Goal: Answer question/provide support: Share knowledge or assist other users

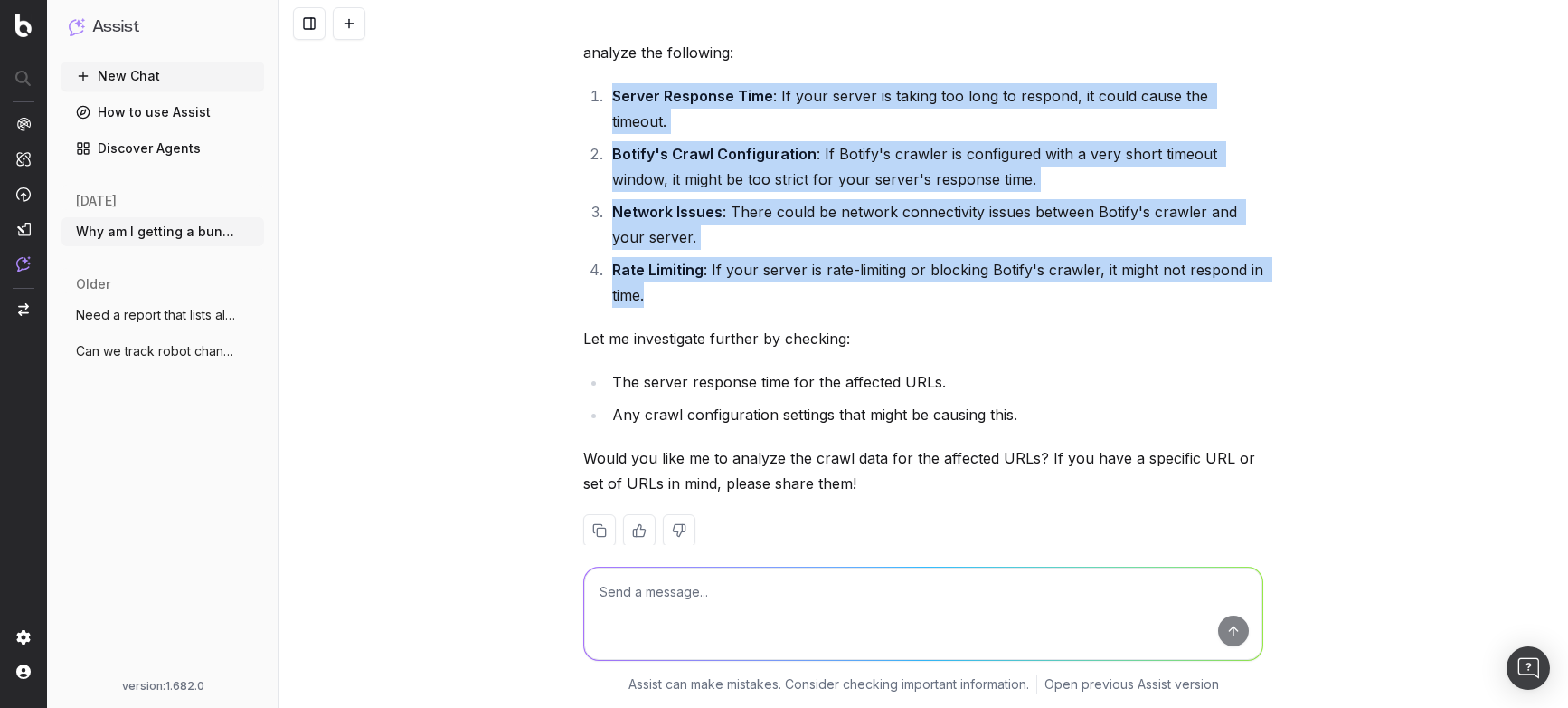
scroll to position [201, 0]
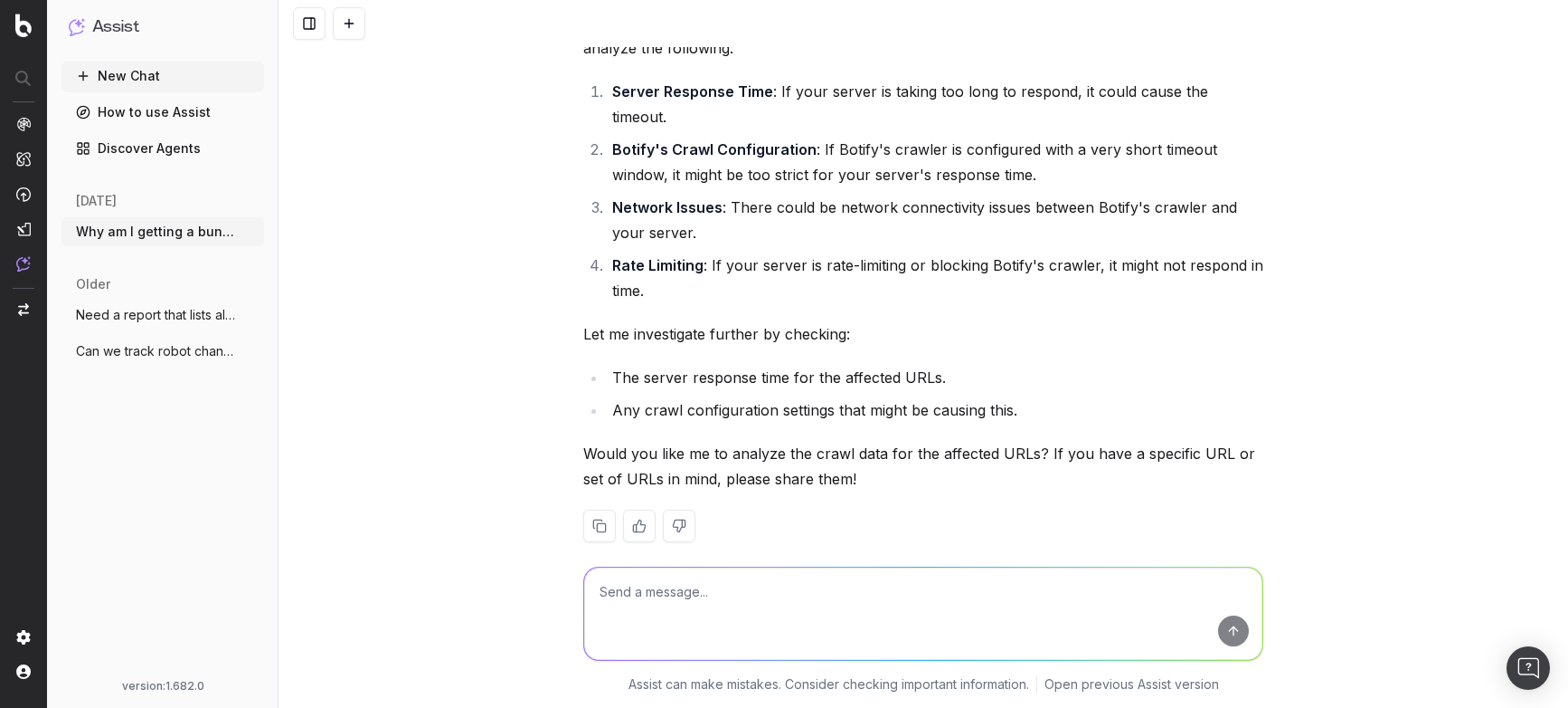
click at [662, 595] on textarea at bounding box center [923, 614] width 678 height 92
paste textarea "[URL][DOMAIN_NAME][PERSON_NAME]"
paste textarea "https://www.lumens.com/pendant-lighting/green-ultra_modern/"
paste textarea "https://www.lumens.com/poole-outdoor-coffee-table-by-four-hands-4HAP566001.html"
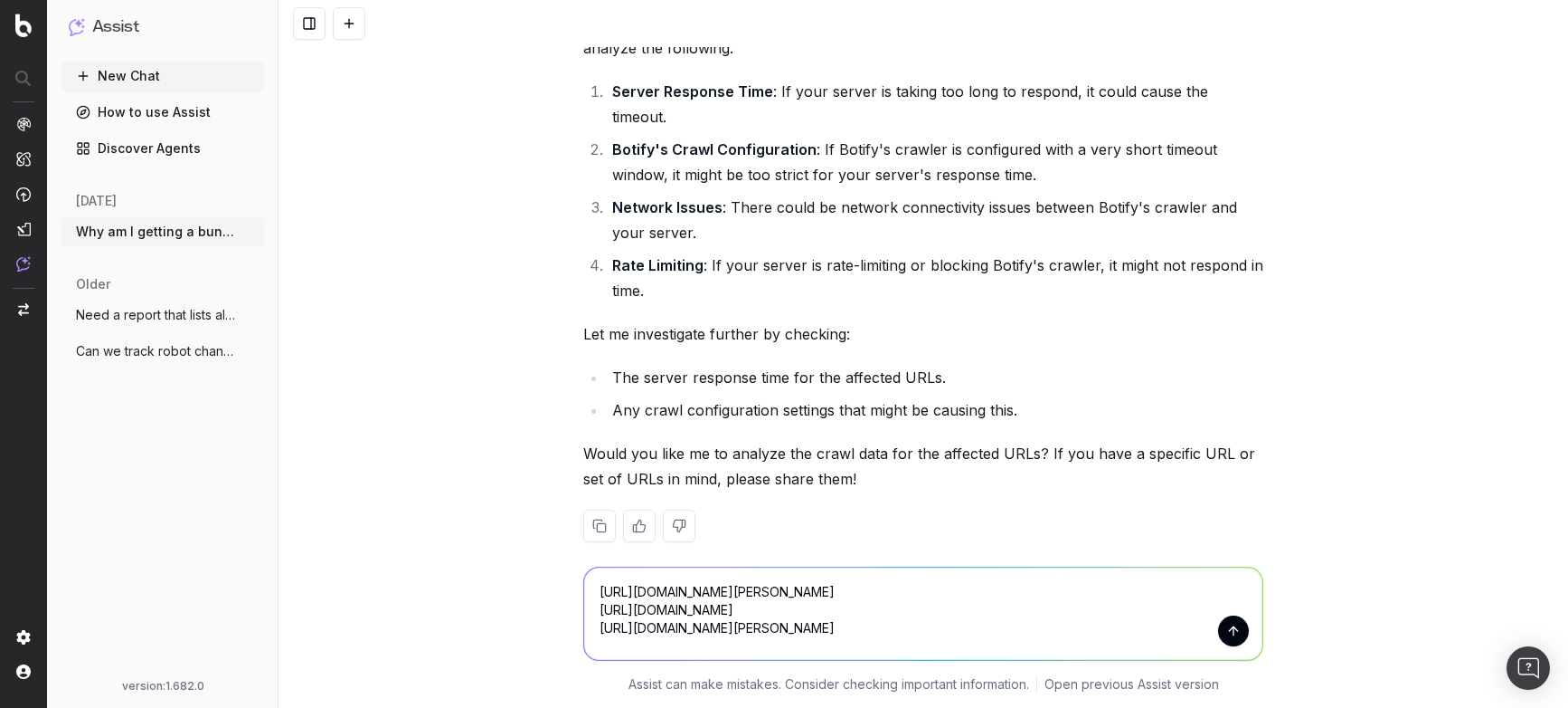
scroll to position [210, 0]
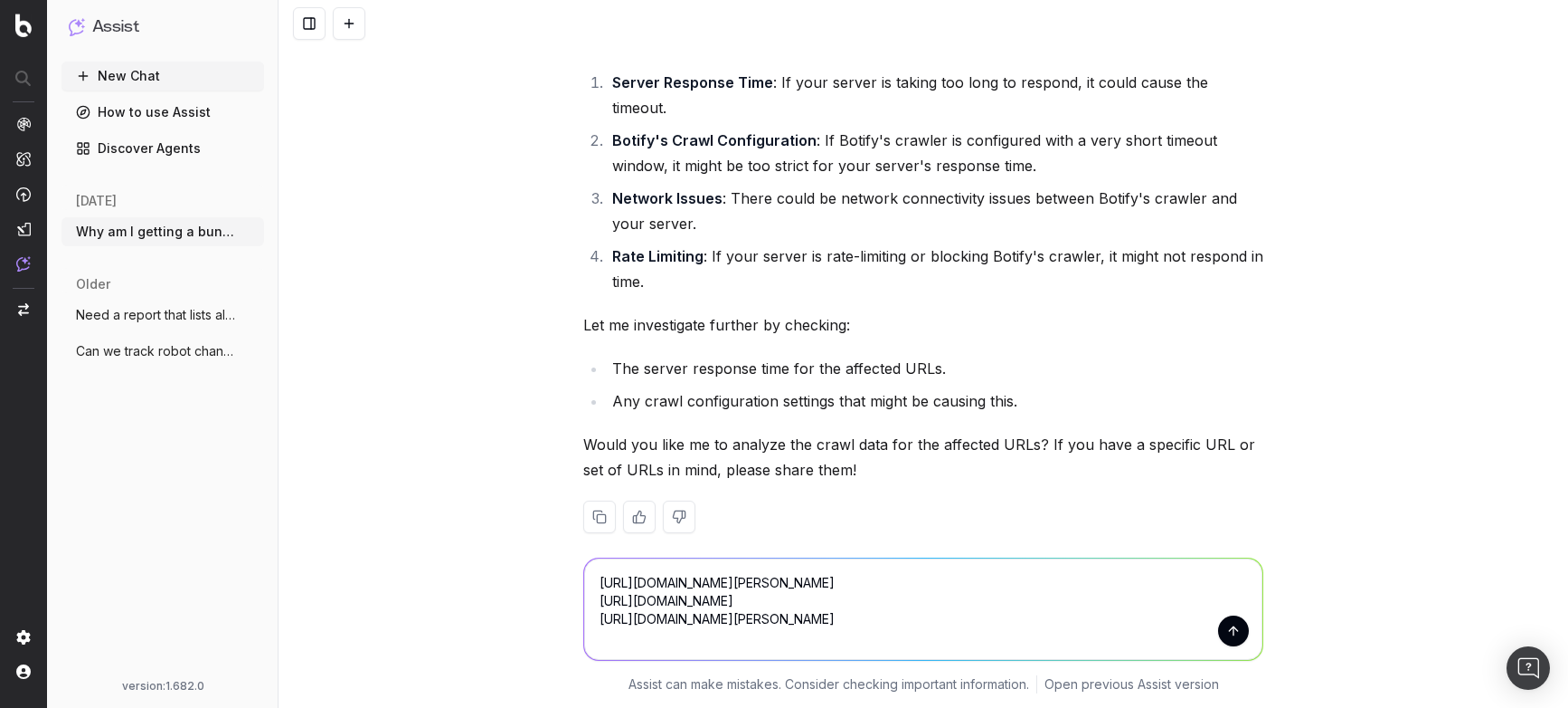
paste textarea "https://www.lumens.com/omega-table-clock-by-nomon-NOMP212291.html"
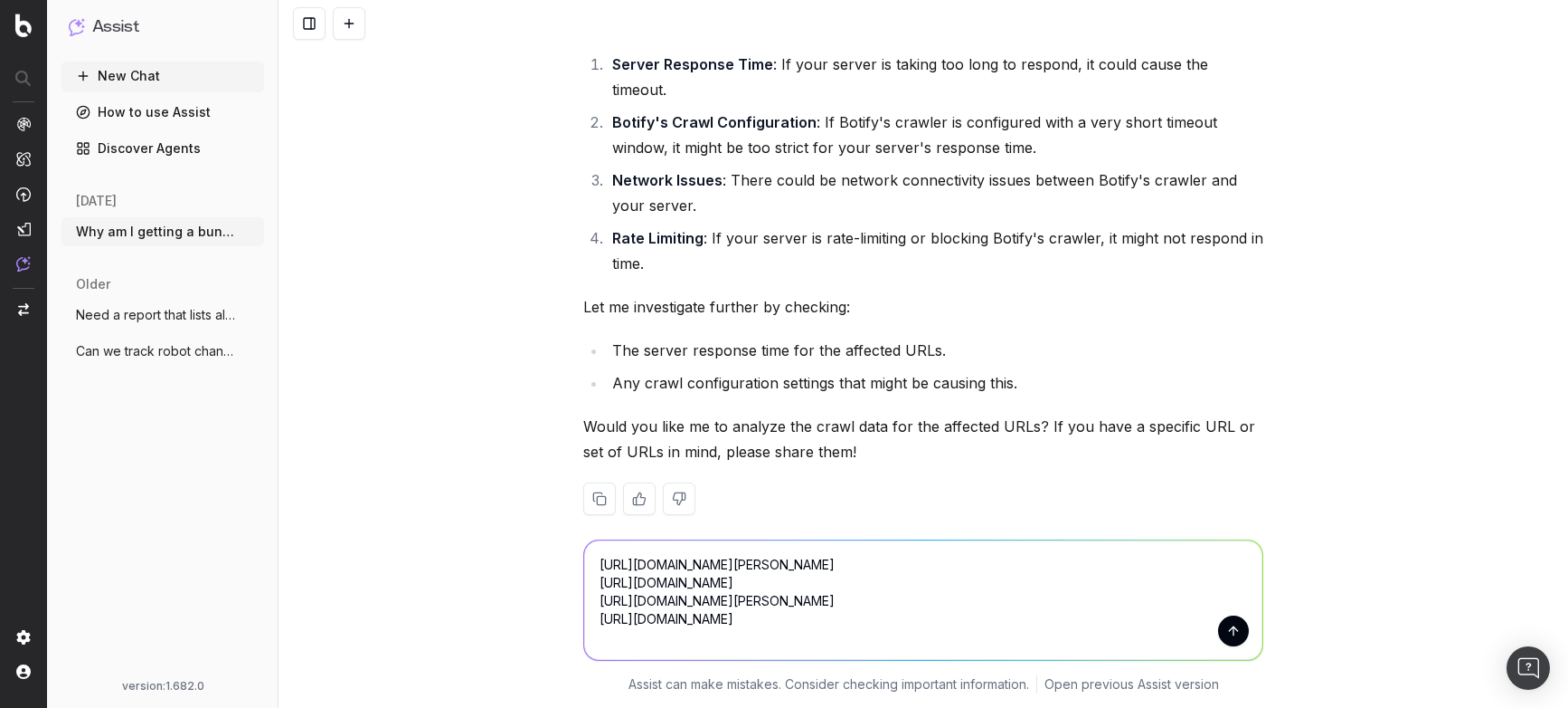
paste textarea "https://www.lumens.com/pendant-lighting/teardrop-coastal_and_nautical/"
type textarea "https://www.lumens.com/bump-teapot-by-tom-dixon-TDXP163218.html https://www.lum…"
click at [1227, 632] on button "submit" at bounding box center [1233, 631] width 30 height 30
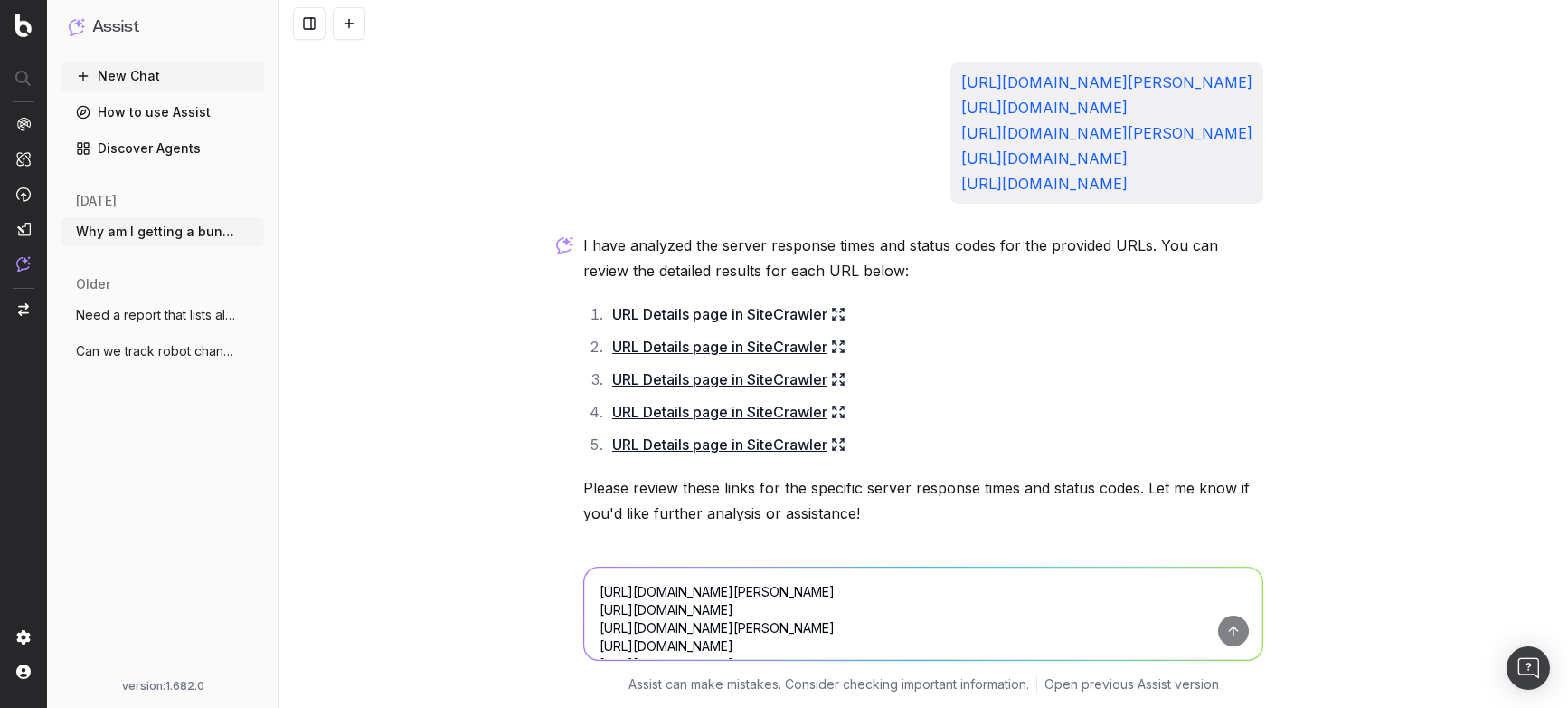
scroll to position [708, 0]
click at [837, 309] on icon at bounding box center [838, 316] width 15 height 15
click at [710, 591] on textarea "https://www.lumens.com/bump-teapot-by-tom-dixon-TDXP163218.html https://www.lum…" at bounding box center [923, 614] width 678 height 92
click at [1230, 557] on div "and 4 more" at bounding box center [1228, 566] width 70 height 18
click at [593, 563] on icon "button" at bounding box center [594, 566] width 11 height 6
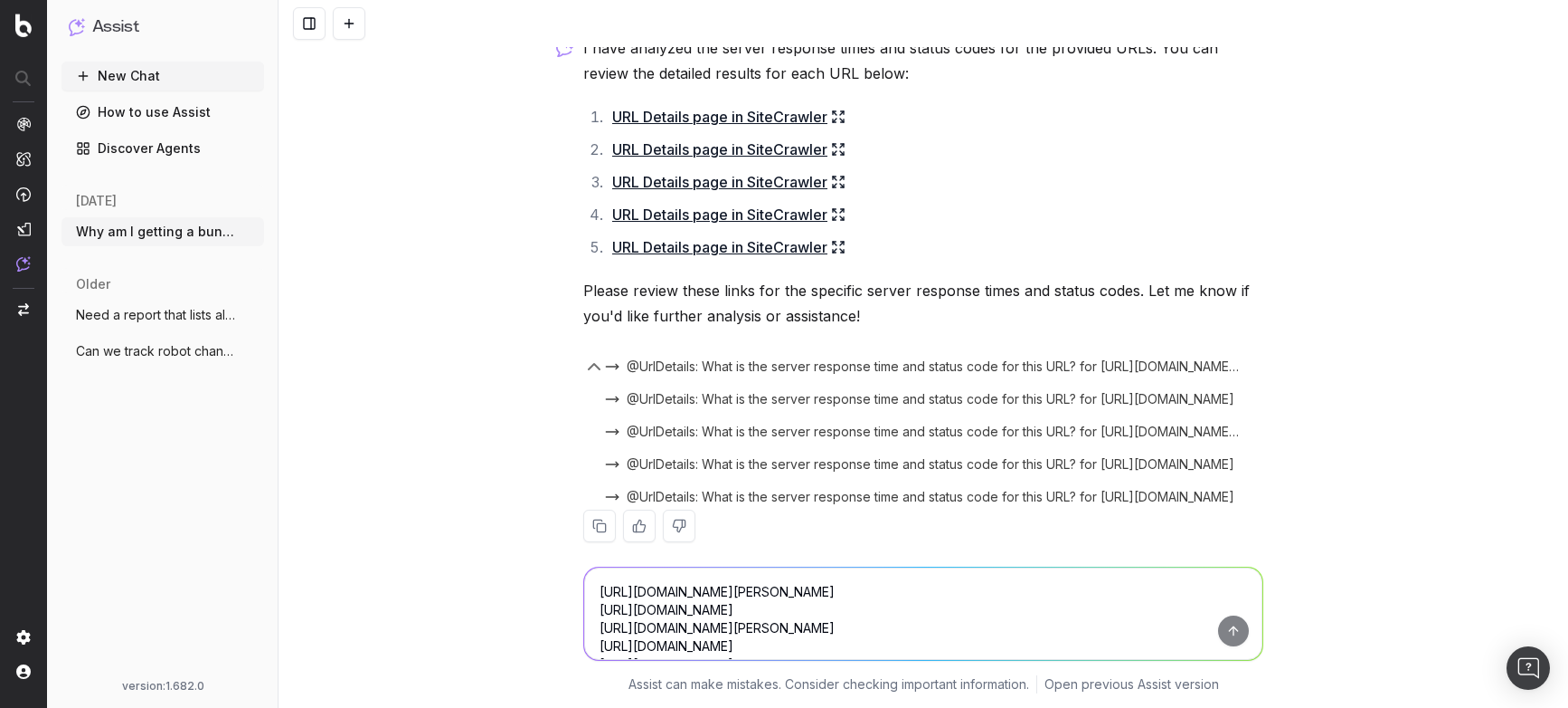
scroll to position [882, 0]
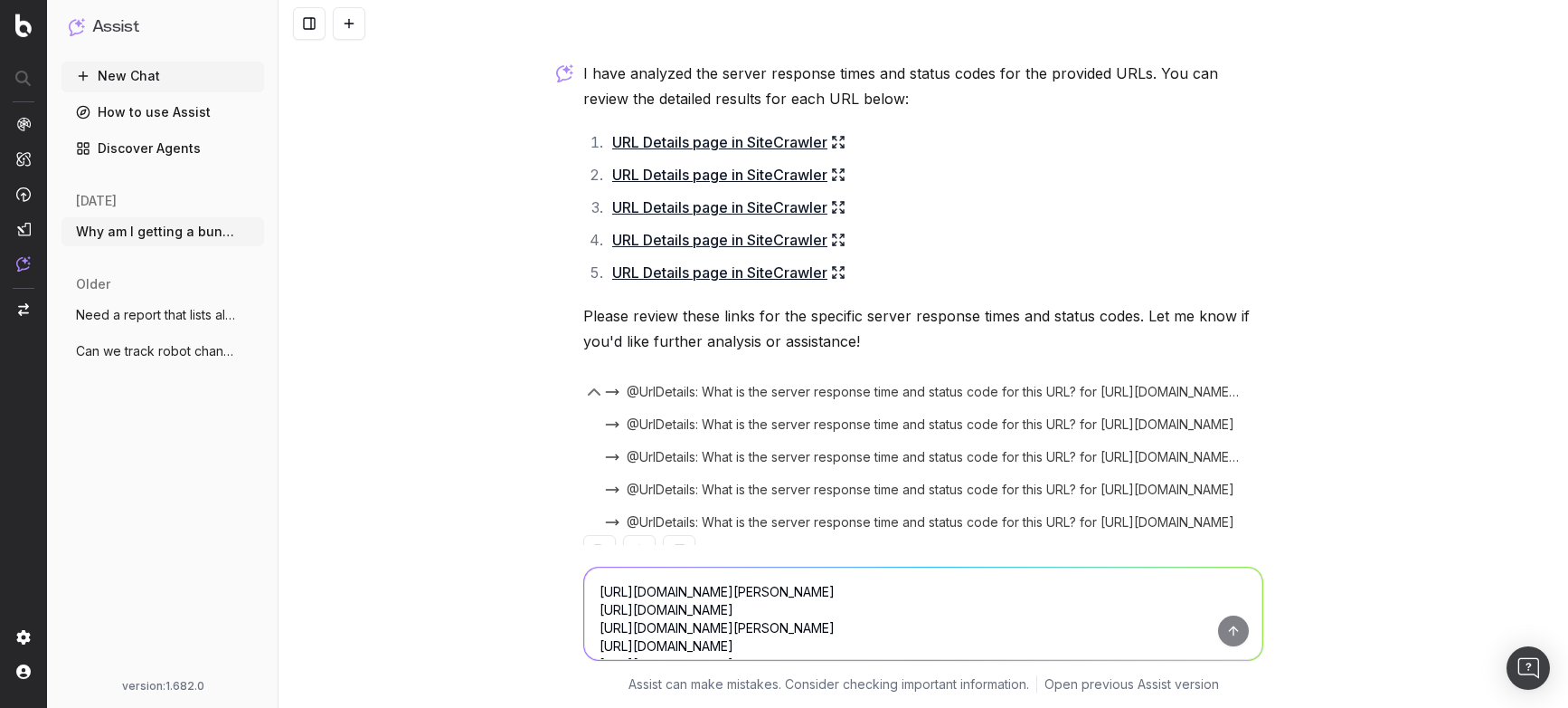
click at [751, 595] on textarea "https://www.lumens.com/bump-teapot-by-tom-dixon-TDXP163218.html https://www.lum…" at bounding box center [923, 614] width 678 height 92
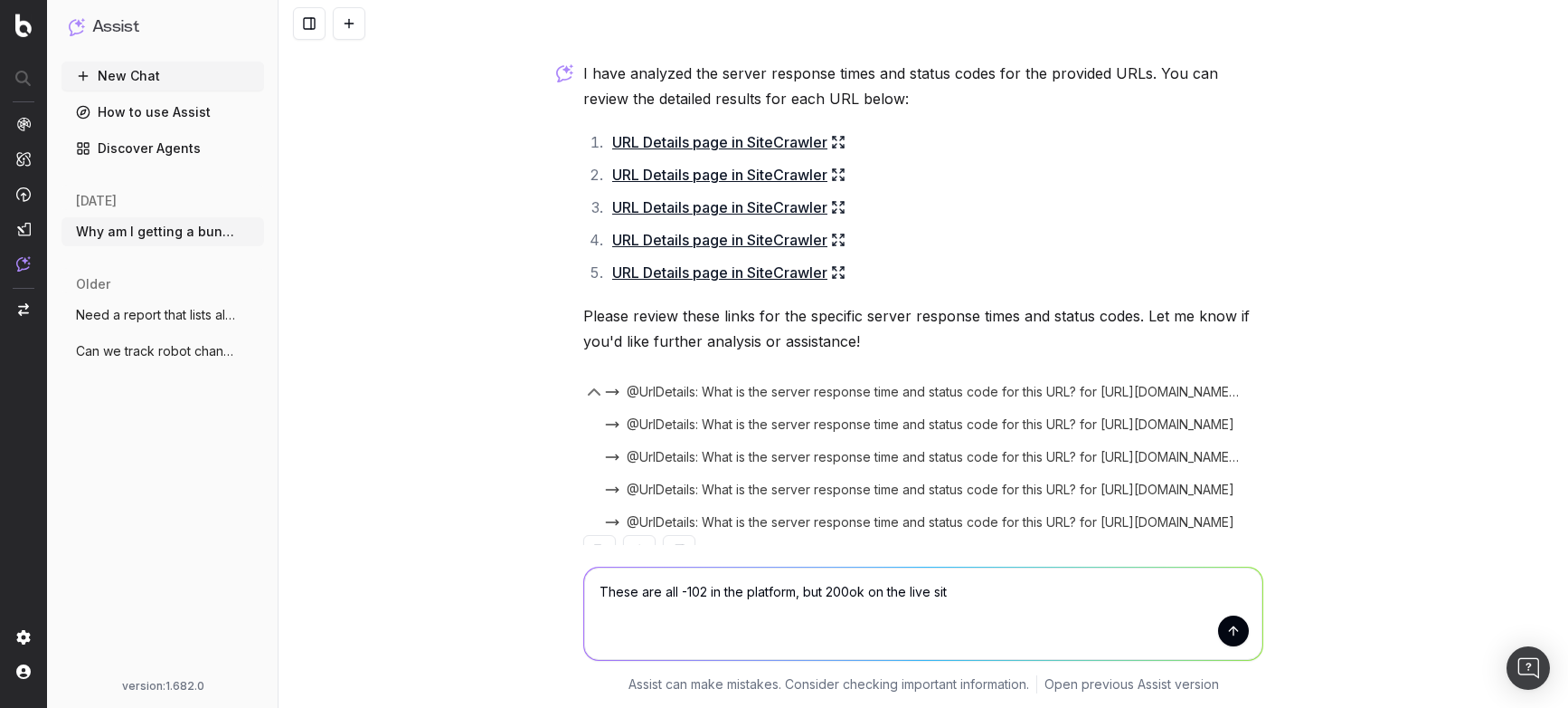
type textarea "These are all -102 in the platform, but 200ok on the live site"
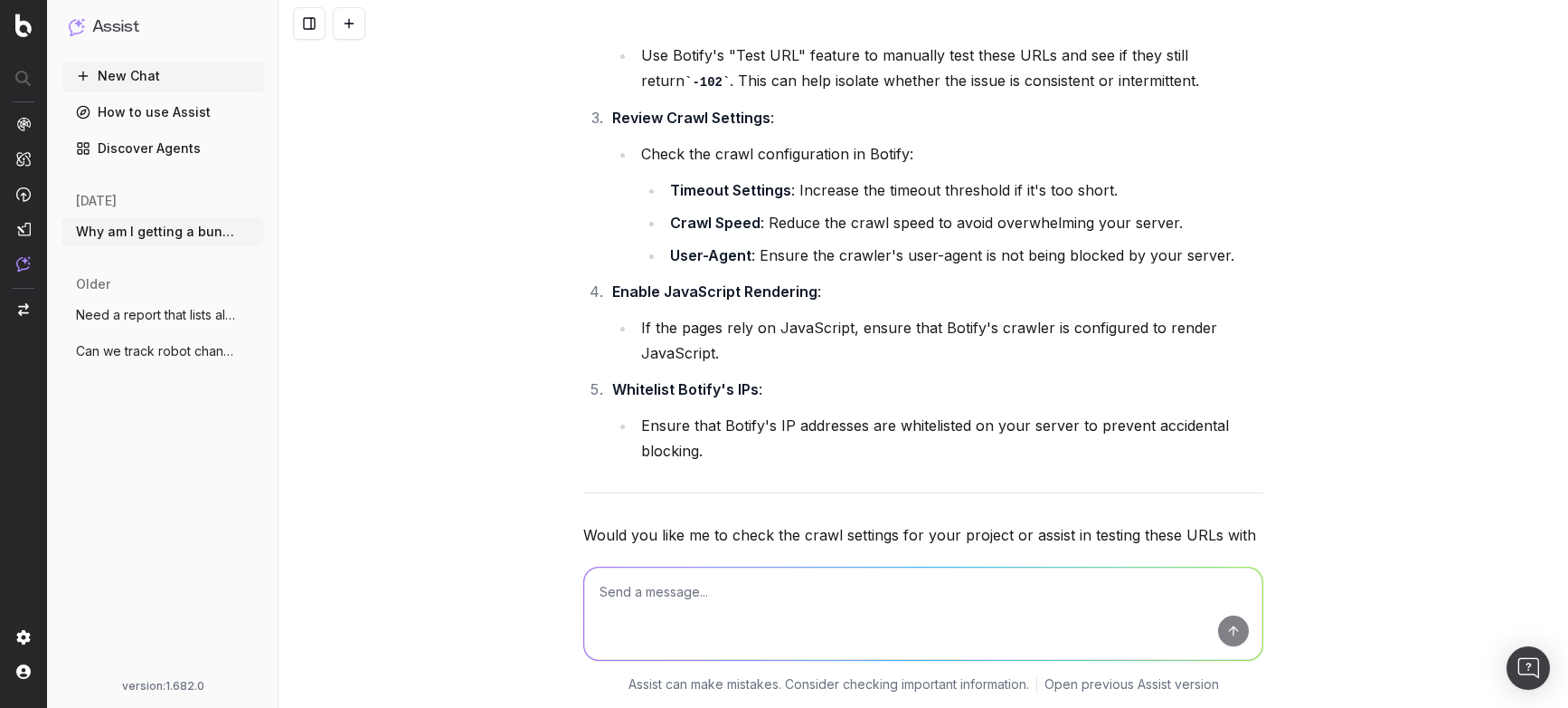
scroll to position [2545, 0]
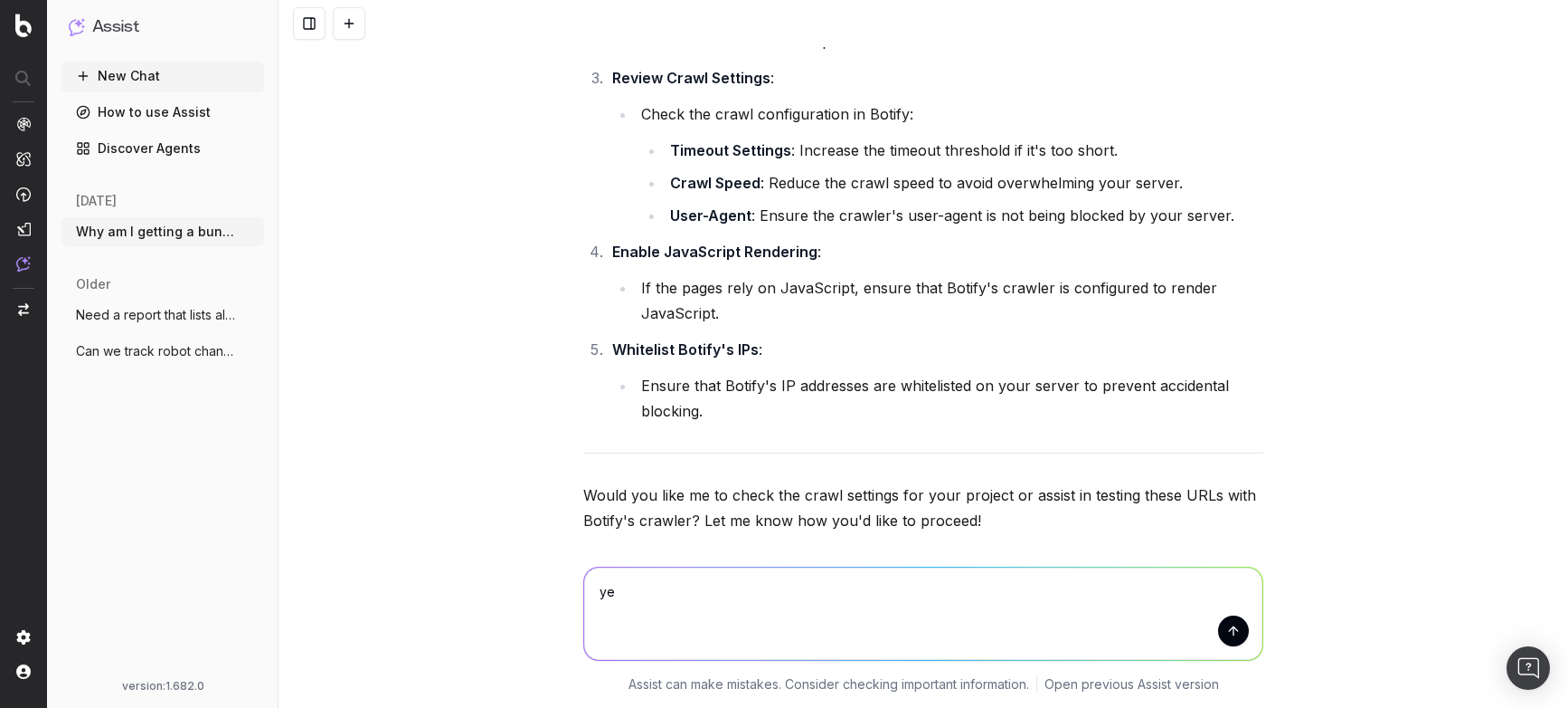
type textarea "yes"
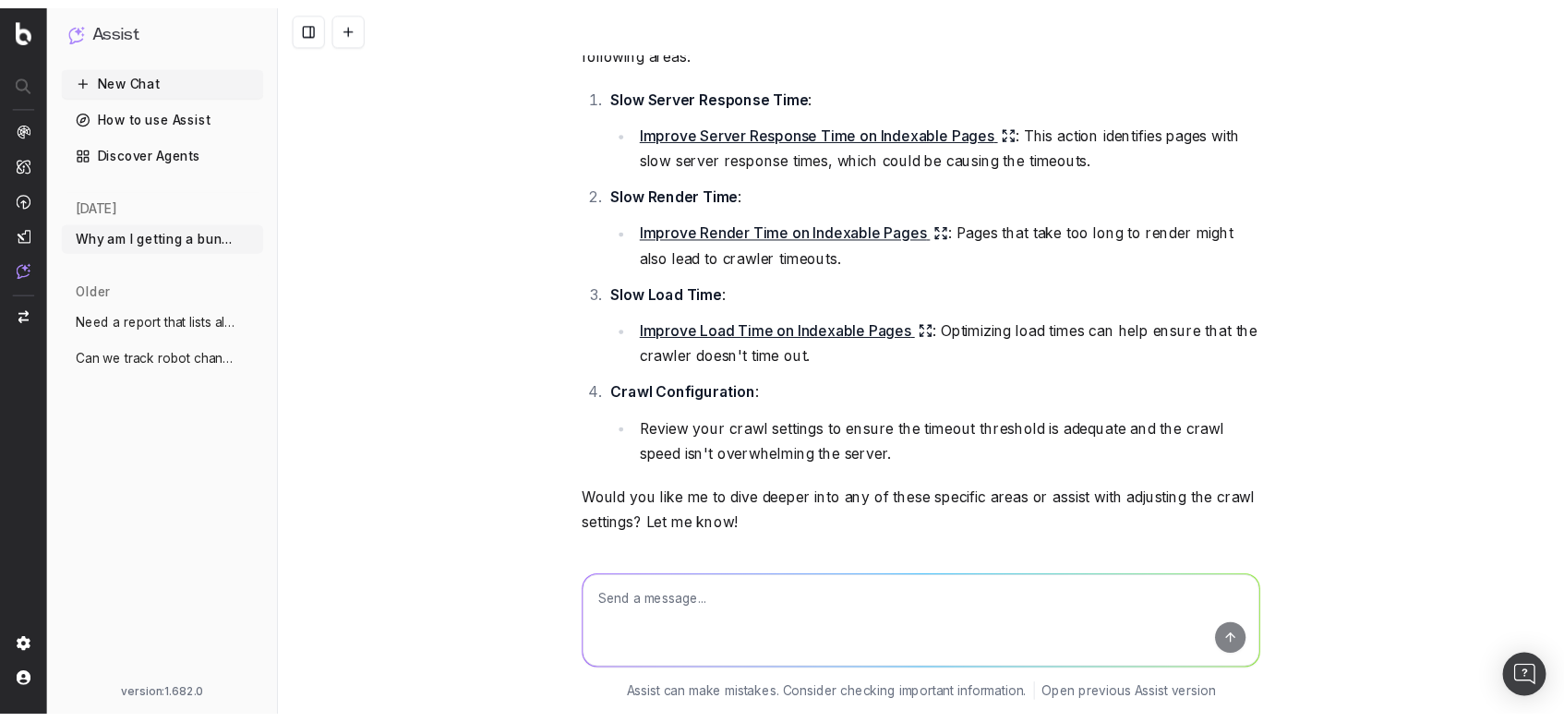
scroll to position [3374, 0]
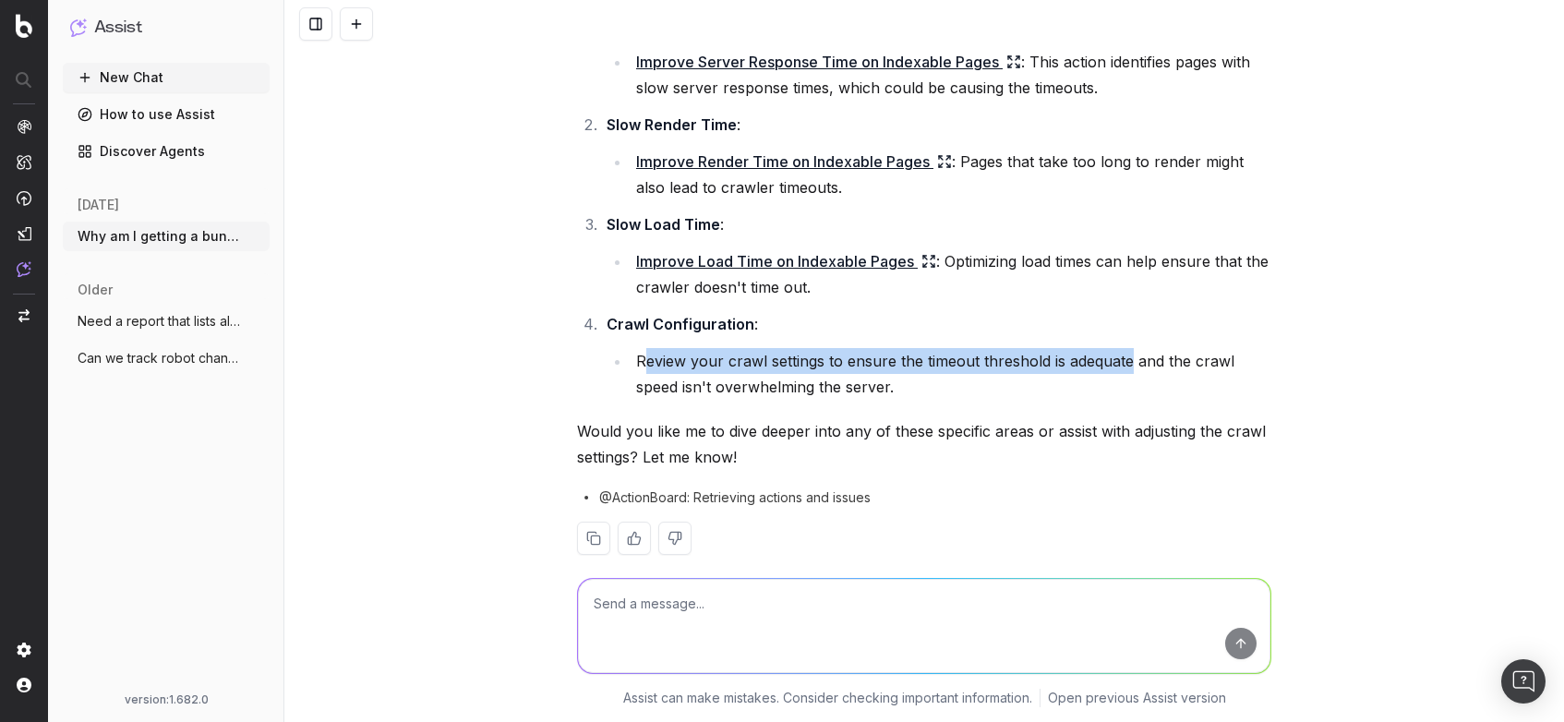
drag, startPoint x: 638, startPoint y: 332, endPoint x: 1124, endPoint y: 331, distance: 486.4
click at [1124, 348] on li "Review your crawl settings to ensure the timeout threshold is adequate and the …" at bounding box center [950, 374] width 641 height 52
drag, startPoint x: 1124, startPoint y: 331, endPoint x: 624, endPoint y: 332, distance: 500.3
click at [624, 348] on ul "Review your crawl settings to ensure the timeout threshold is adequate and the …" at bounding box center [938, 374] width 665 height 52
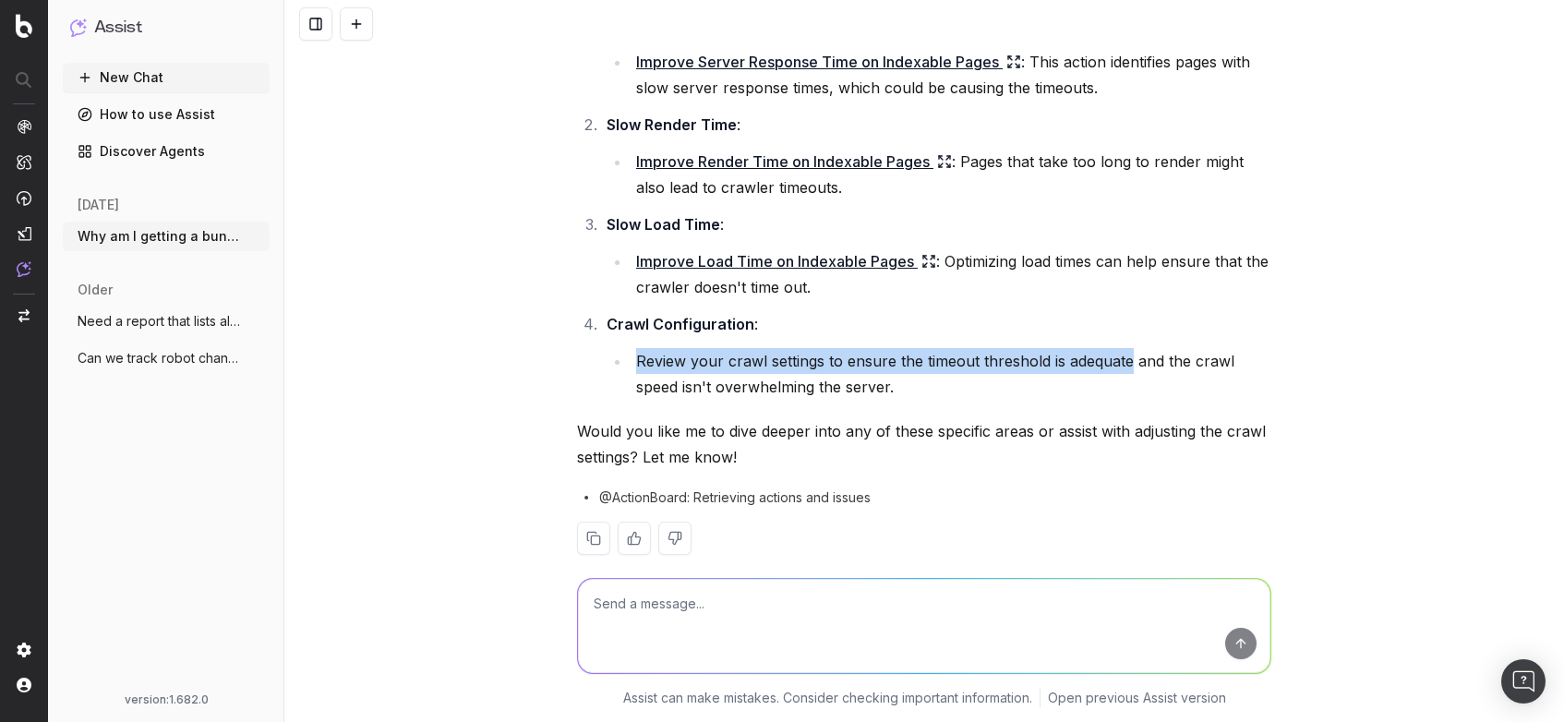
copy li "Review your crawl settings to ensure the timeout threshold is adequate"
click at [690, 619] on textarea at bounding box center [924, 626] width 692 height 94
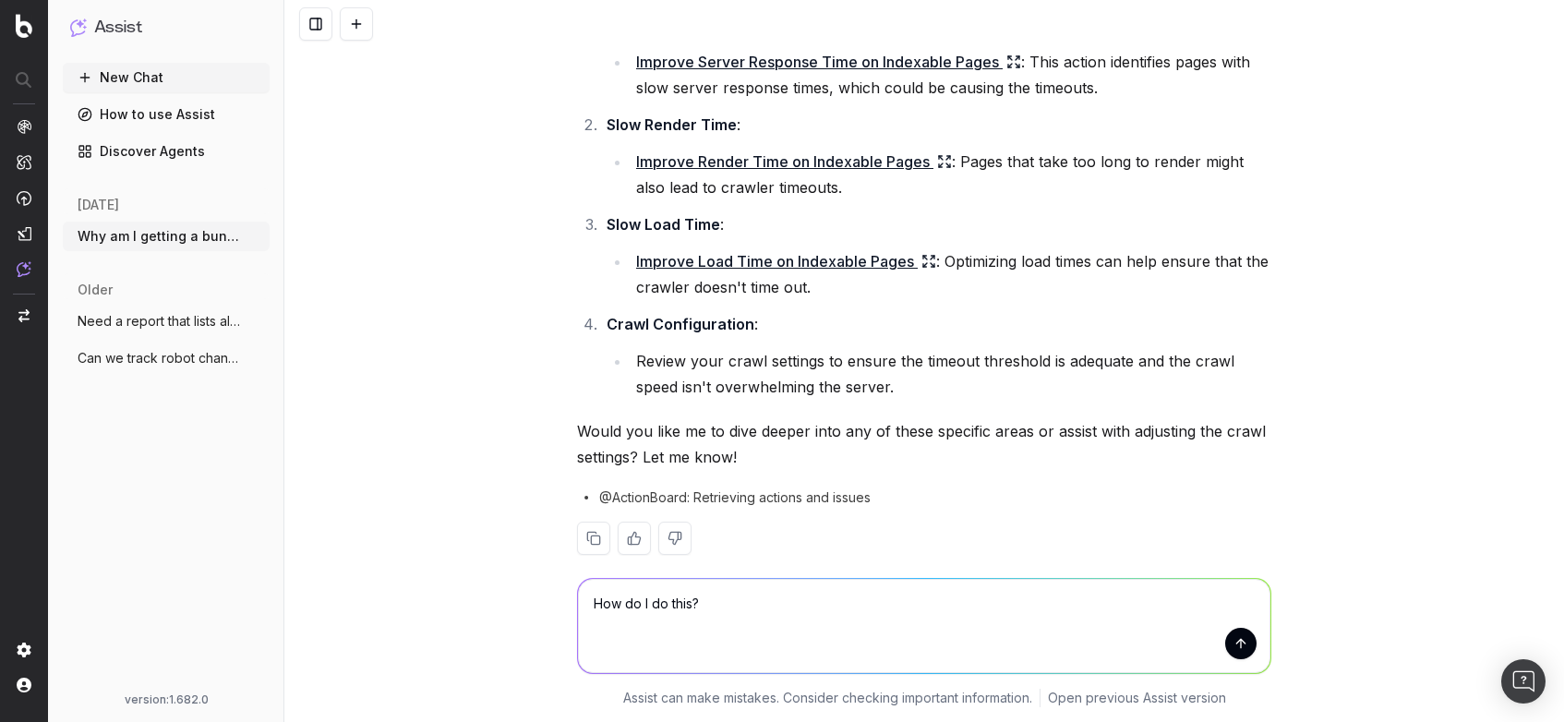
paste textarea "Review your crawl settings to ensure the timeout threshold is adequate"
type textarea "How do I do this? Review your crawl settings to ensure the timeout threshold is…"
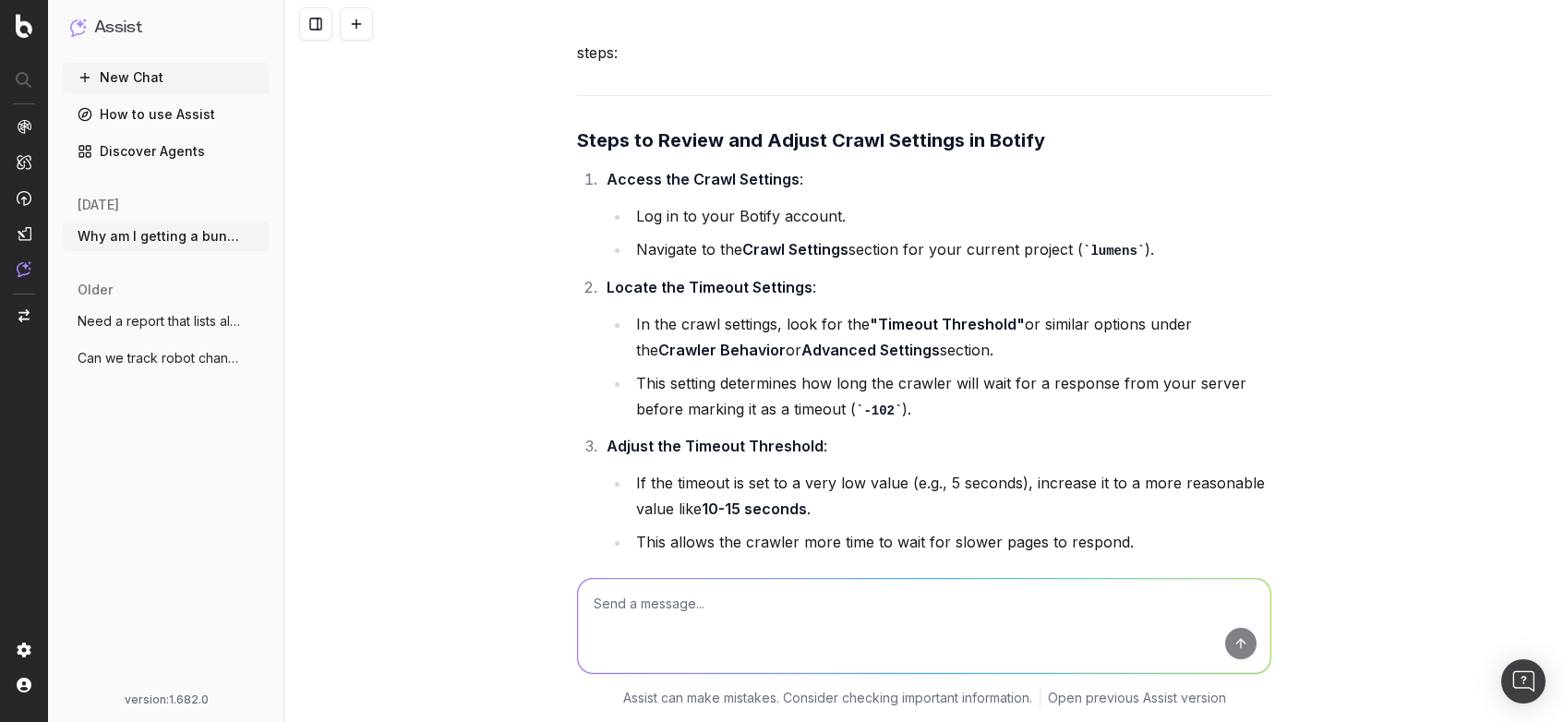
scroll to position [4020, 0]
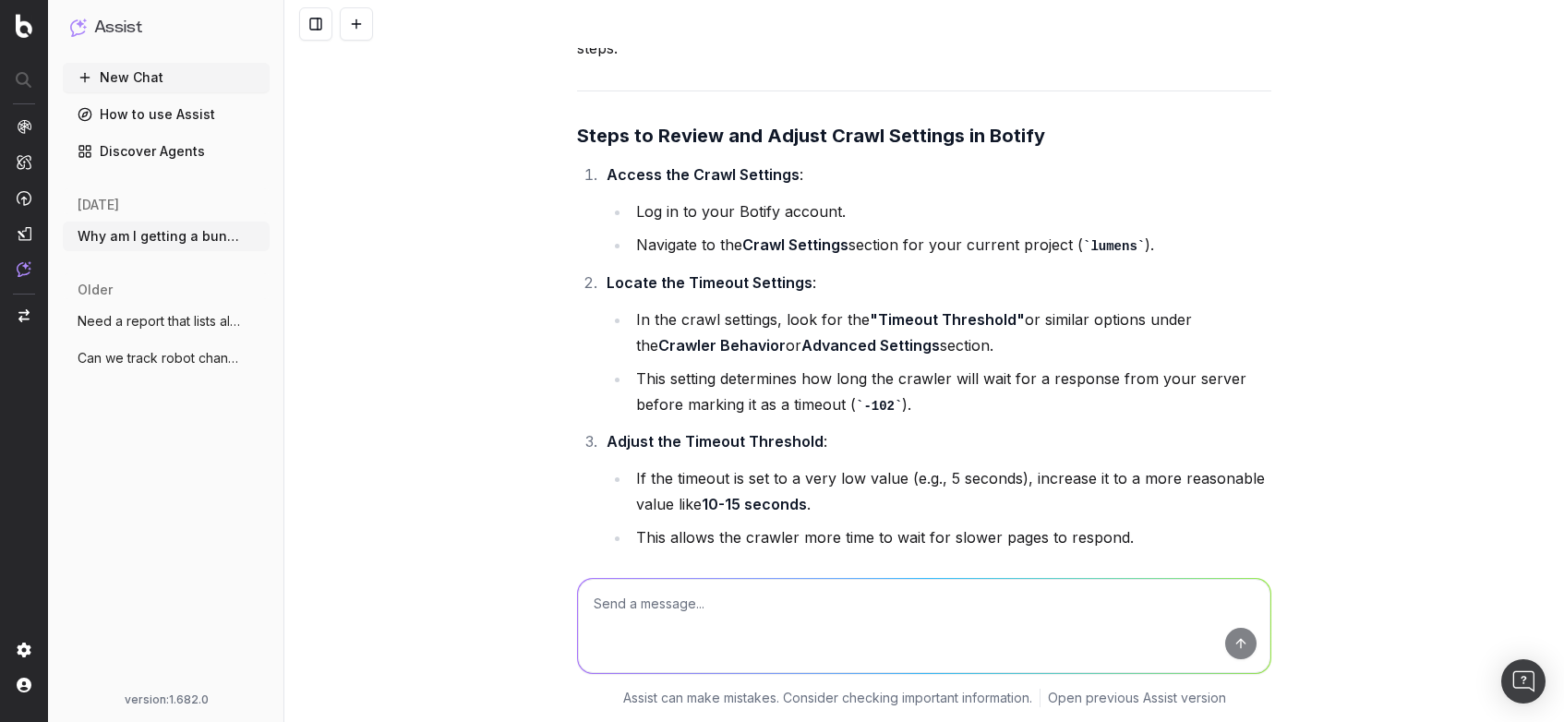
drag, startPoint x: 713, startPoint y: 319, endPoint x: 945, endPoint y: 324, distance: 232.6
click at [945, 324] on li "In the crawl settings, look for the "Timeout Threshold" or similar options unde…" at bounding box center [950, 332] width 641 height 52
click at [978, 323] on li "In the crawl settings, look for the "Timeout Threshold" or similar options unde…" at bounding box center [950, 332] width 641 height 52
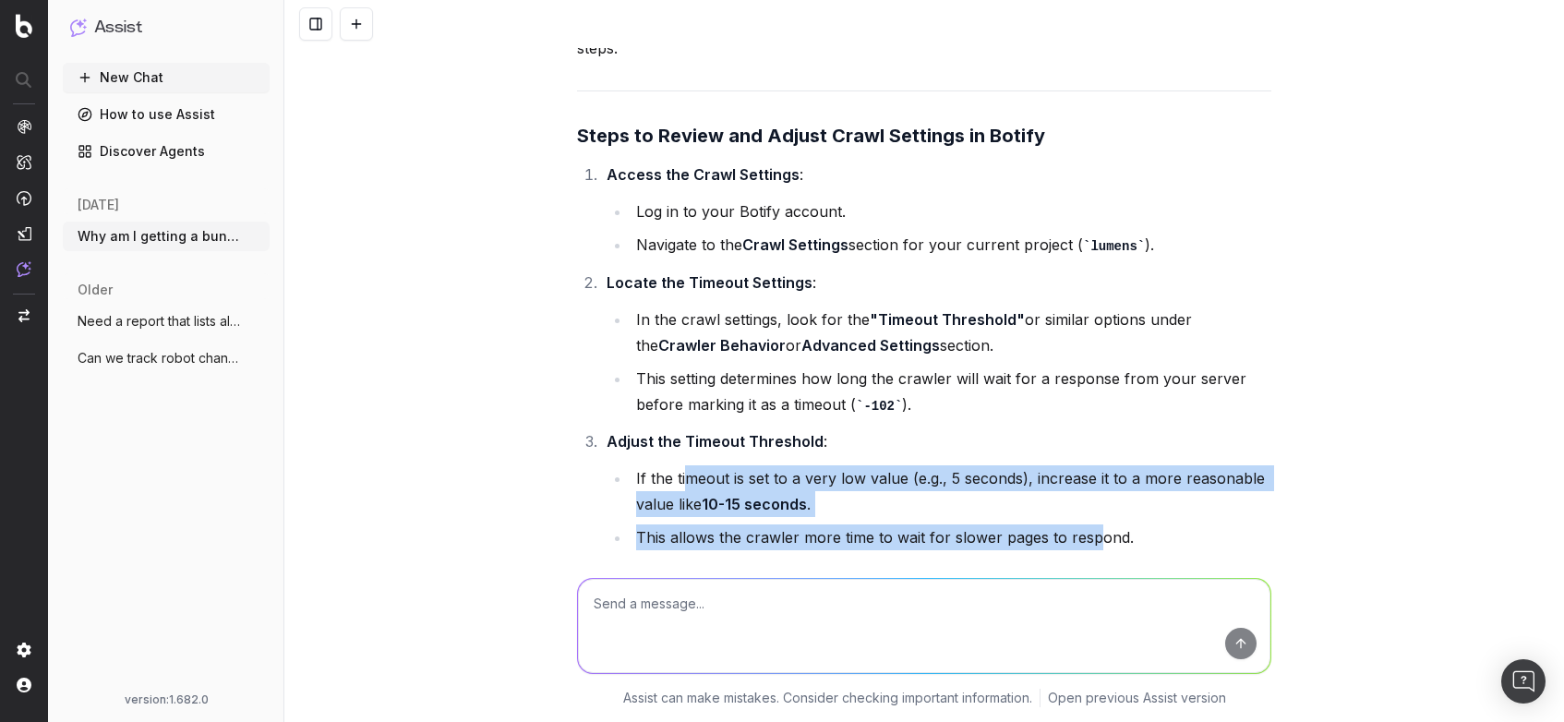
drag, startPoint x: 685, startPoint y: 446, endPoint x: 1103, endPoint y: 513, distance: 423.5
click at [1087, 512] on ul "If the timeout is set to a very low value (e.g., 5 seconds), increase it to a m…" at bounding box center [938, 507] width 665 height 85
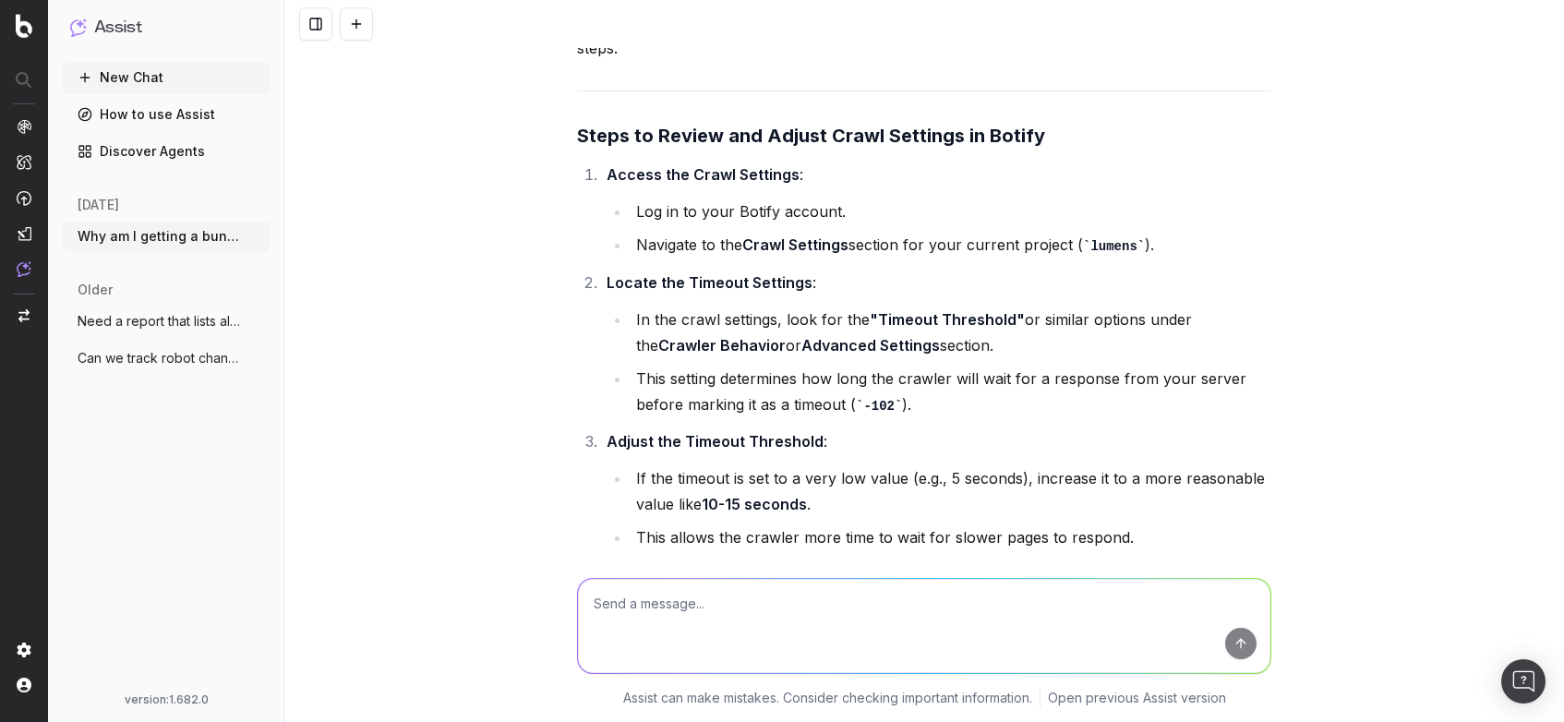
click at [1128, 524] on li "This allows the crawler more time to wait for slower pages to respond." at bounding box center [950, 537] width 641 height 26
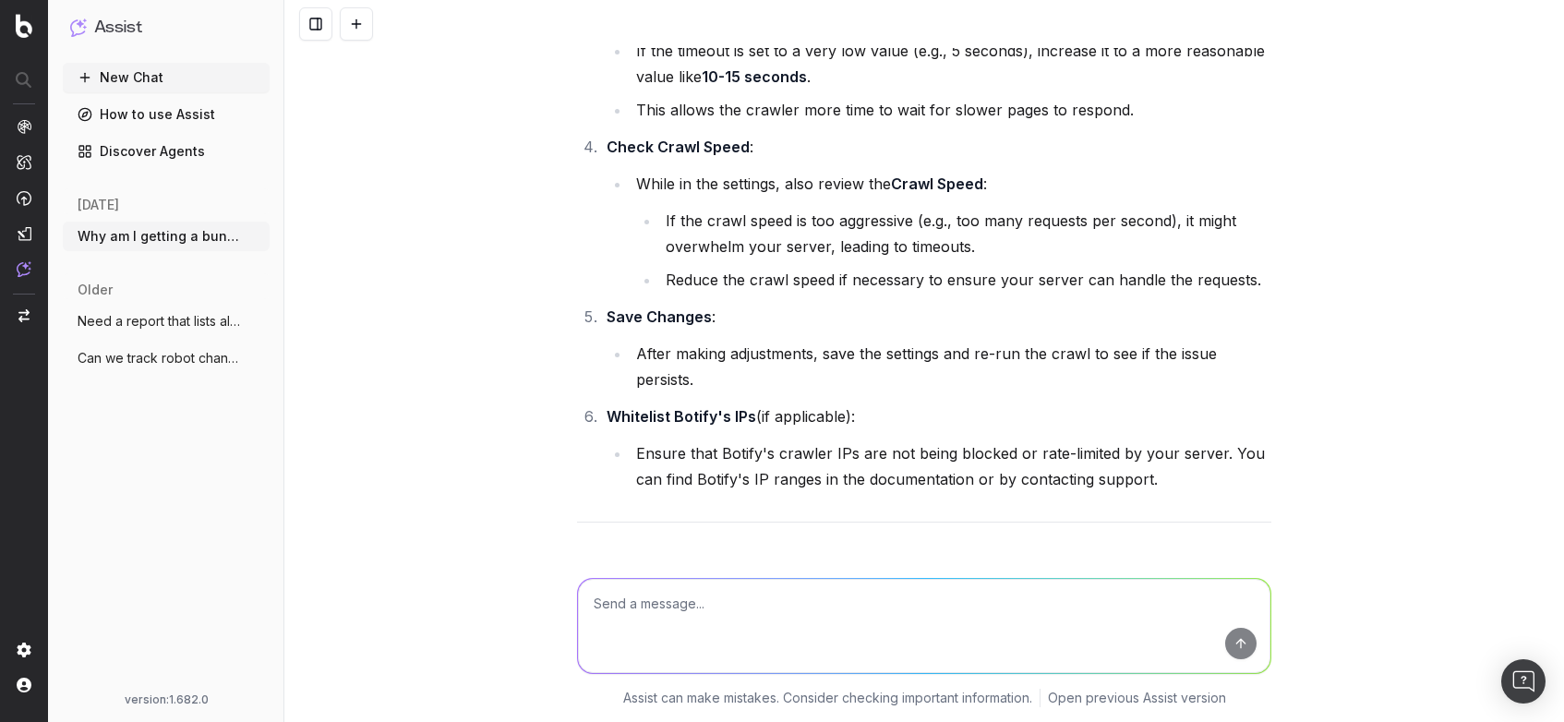
scroll to position [4448, 0]
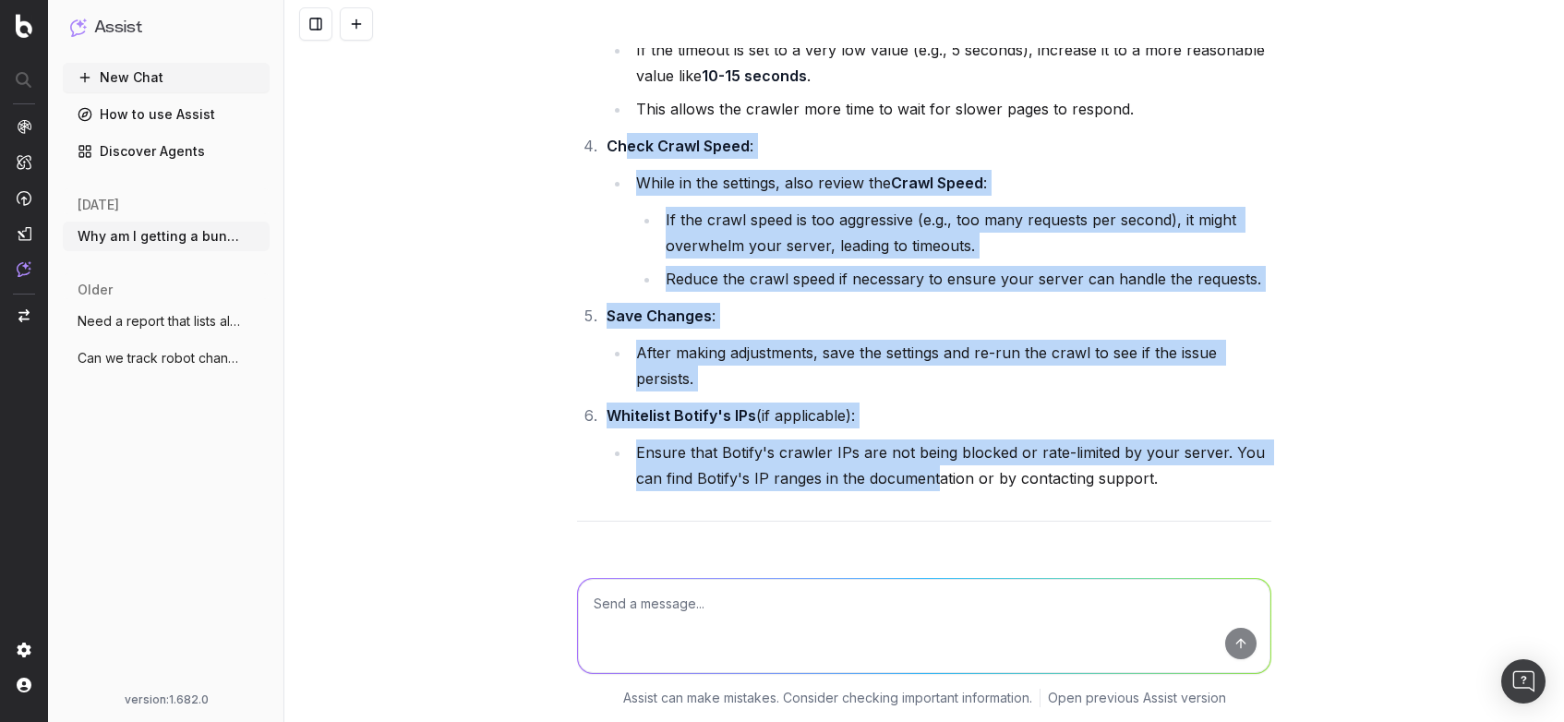
drag, startPoint x: 617, startPoint y: 114, endPoint x: 933, endPoint y: 460, distance: 468.5
click at [933, 460] on ol "Access the Crawl Settings : Log in to your Botify account. Navigate to the Craw…" at bounding box center [924, 112] width 694 height 758
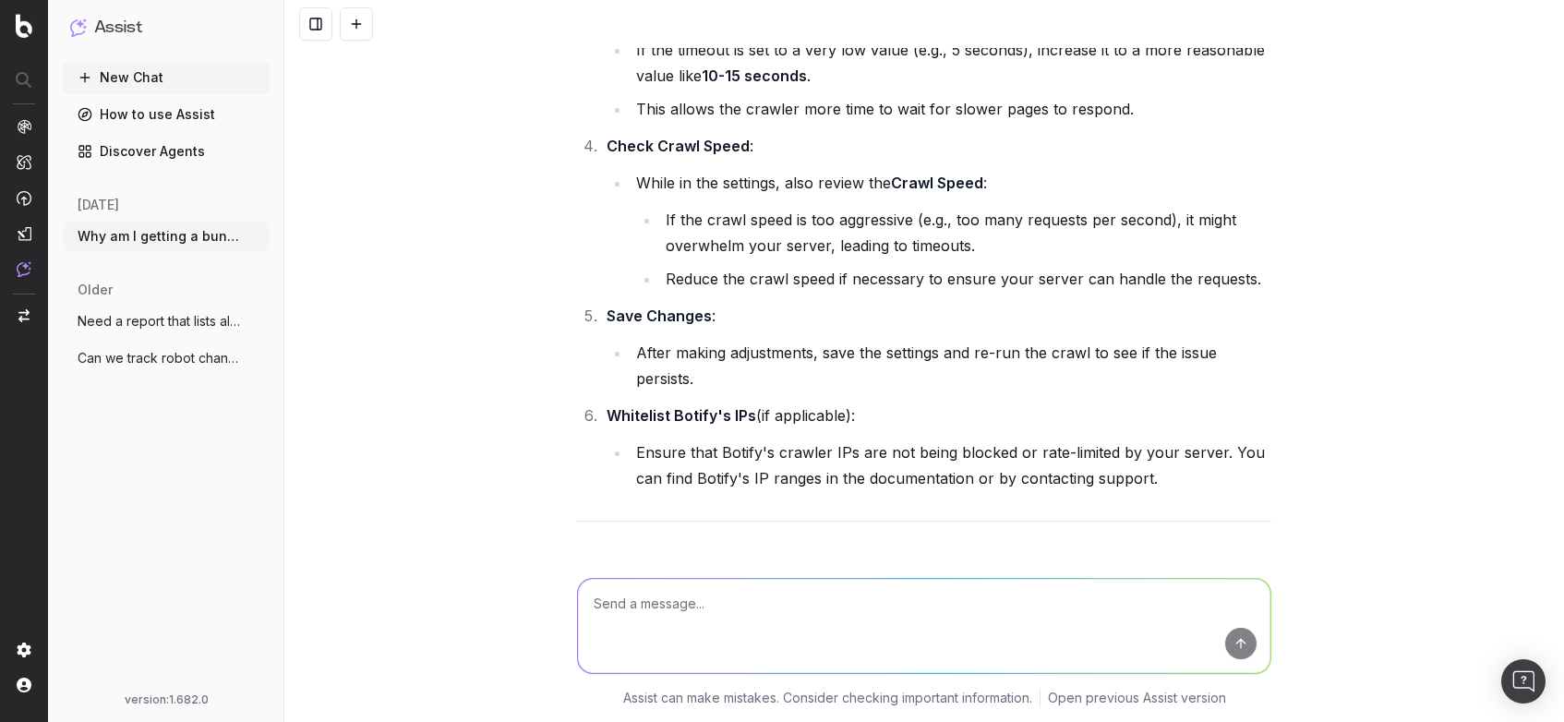
click at [963, 462] on div "To review and adjust the crawl settings in Botify, including the timeout thresh…" at bounding box center [924, 165] width 694 height 1169
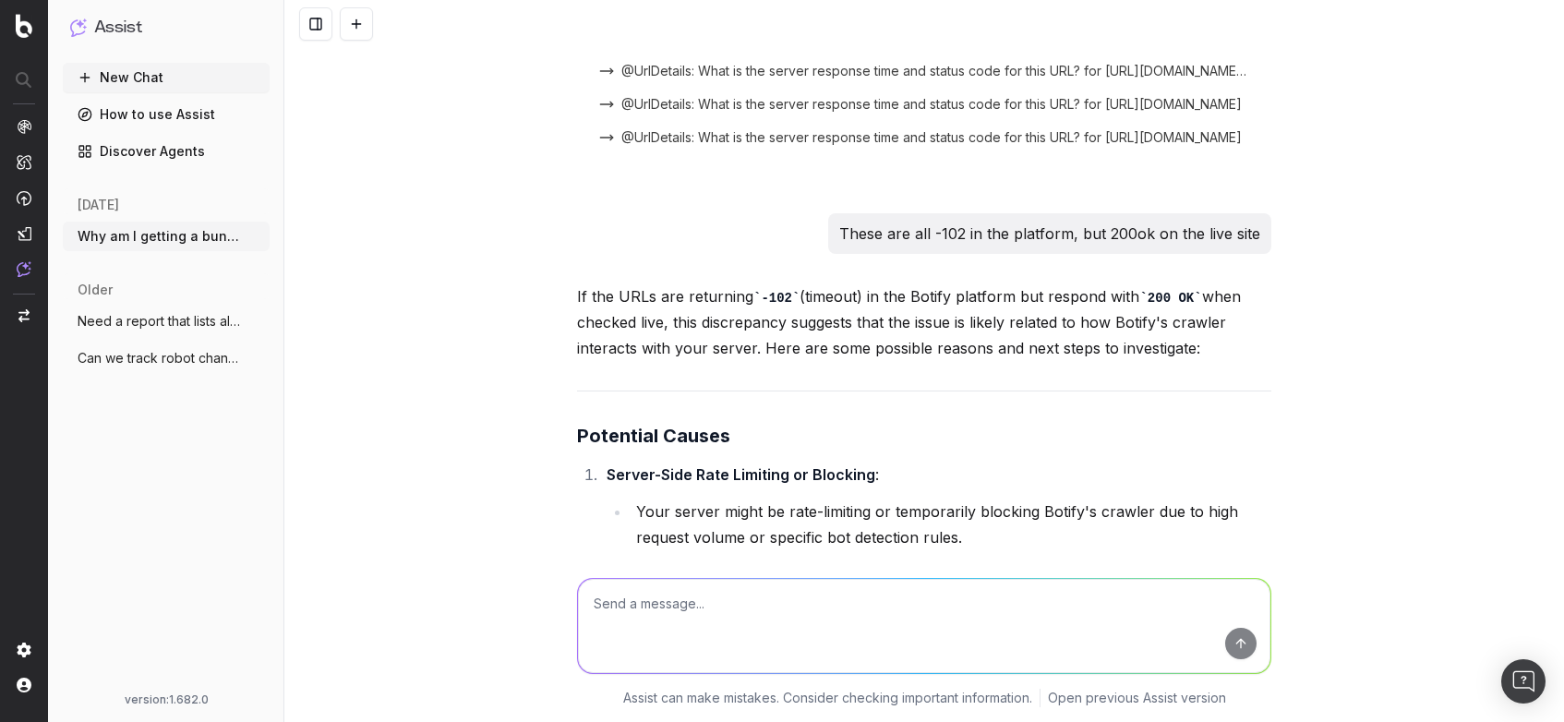
scroll to position [0, 0]
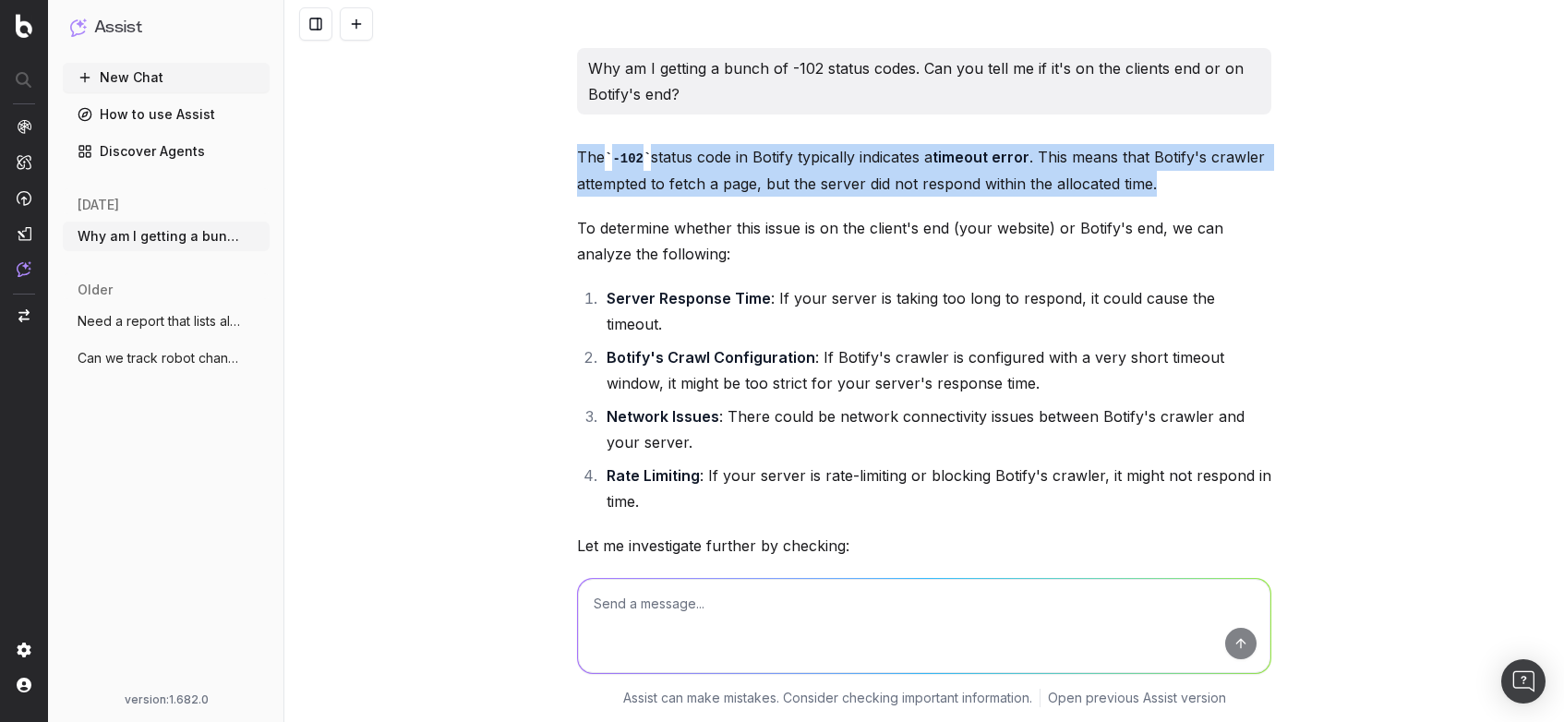
drag, startPoint x: 569, startPoint y: 155, endPoint x: 1221, endPoint y: 187, distance: 653.4
copy p "The -102 status code in Botify typically indicates a timeout error . This means…"
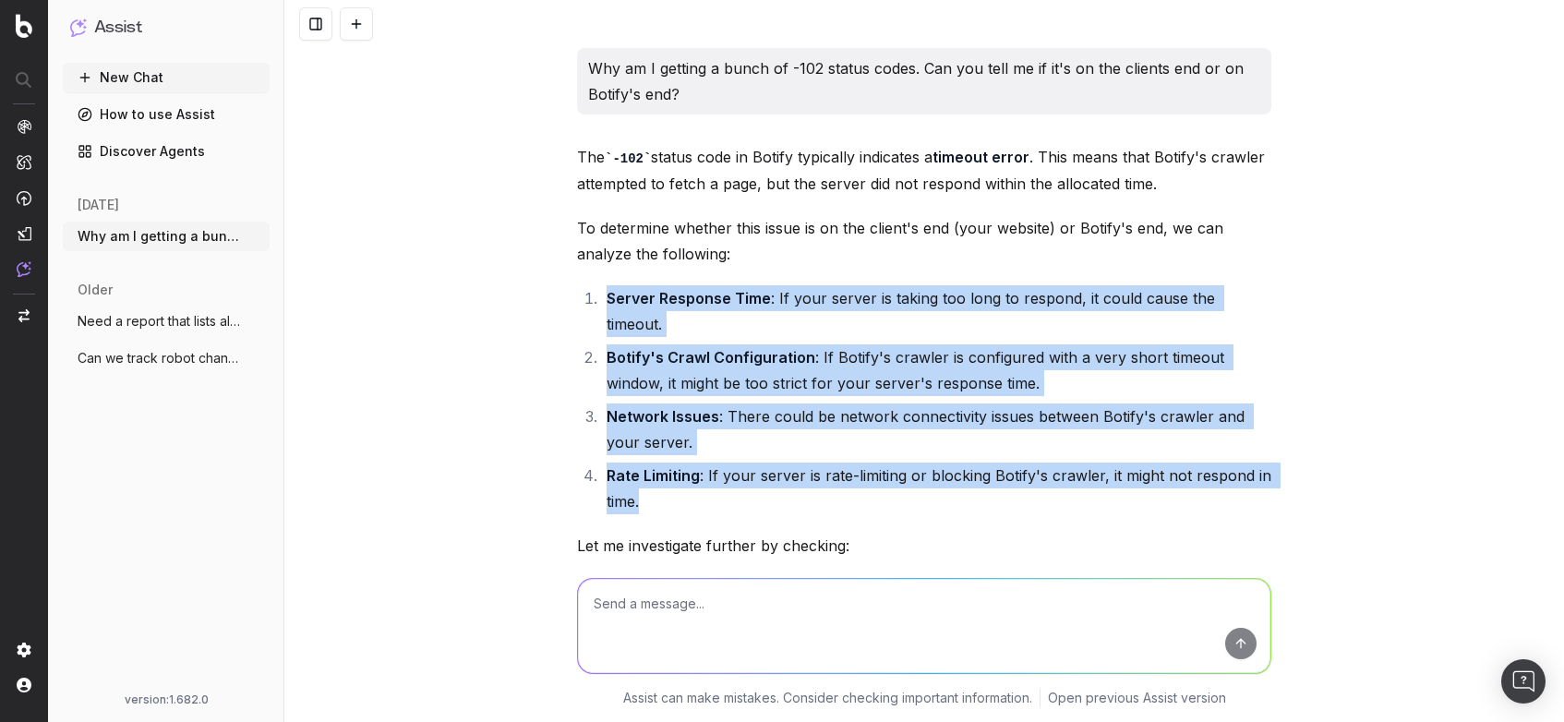
drag, startPoint x: 595, startPoint y: 287, endPoint x: 873, endPoint y: 479, distance: 337.7
click at [873, 479] on ol "Server Response Time : If your server is taking too long to respond, it could c…" at bounding box center [924, 399] width 694 height 229
copy ol "Server Response Time : If your server is taking too long to respond, it could c…"
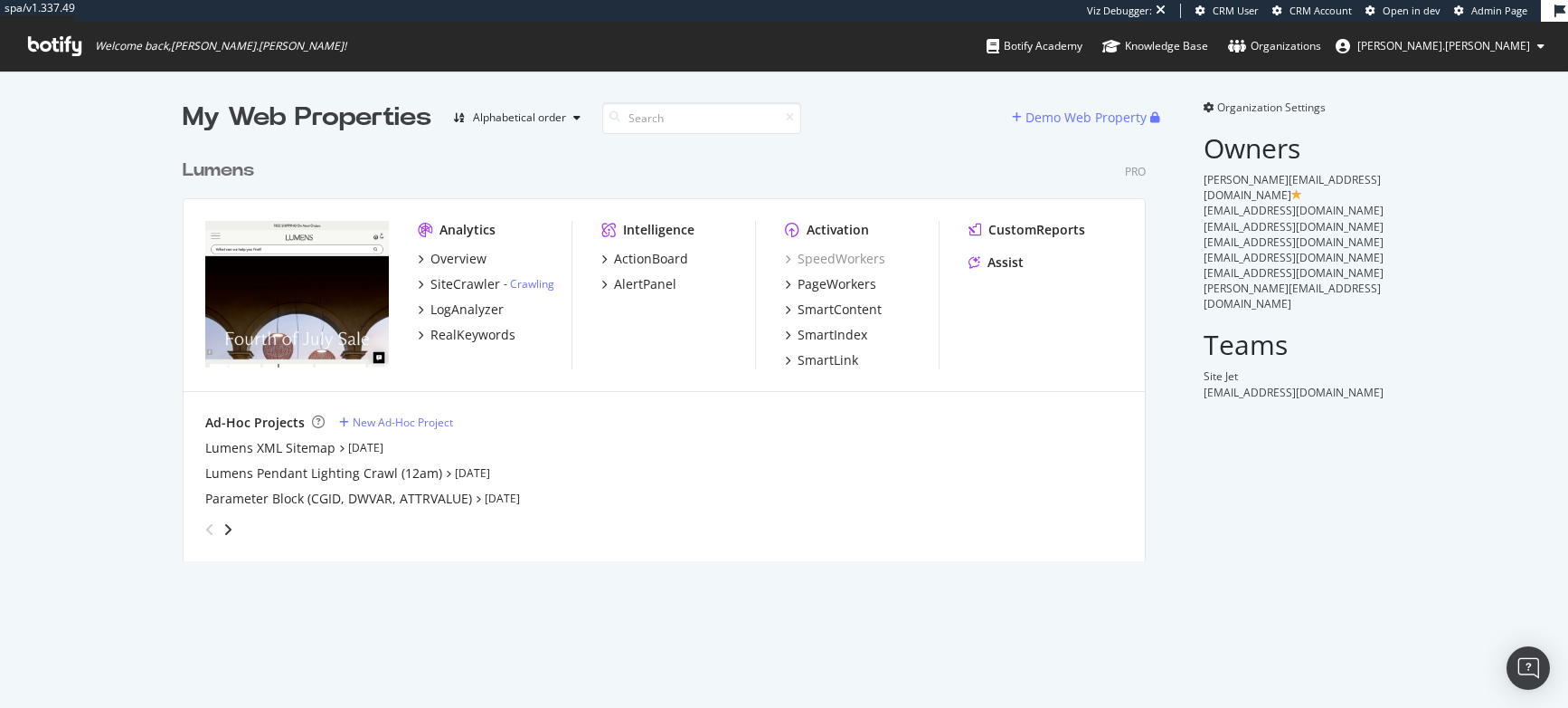
scroll to position [417, 968]
click at [432, 281] on div "SiteCrawler" at bounding box center [465, 284] width 70 height 18
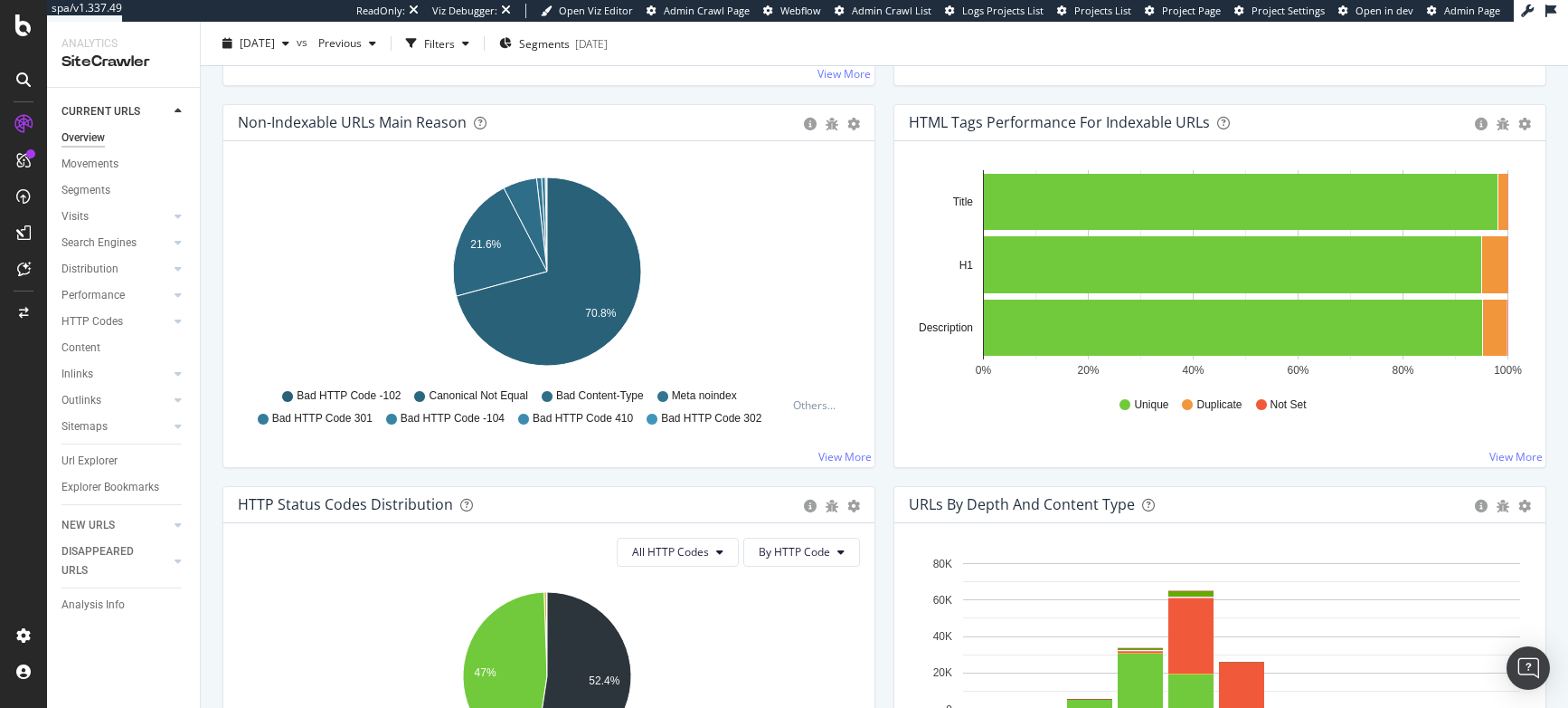
scroll to position [981, 0]
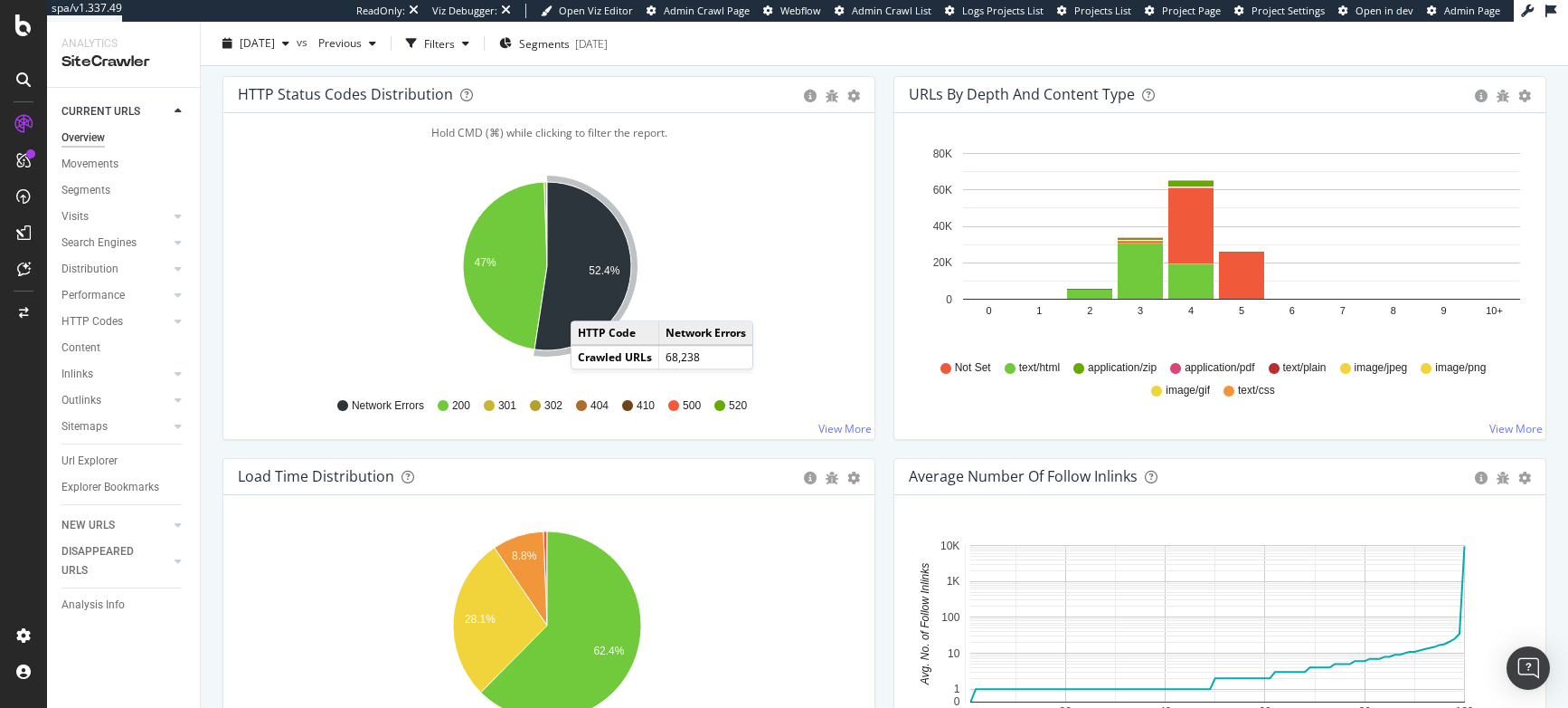
click at [589, 300] on icon "A chart." at bounding box center [582, 267] width 97 height 169
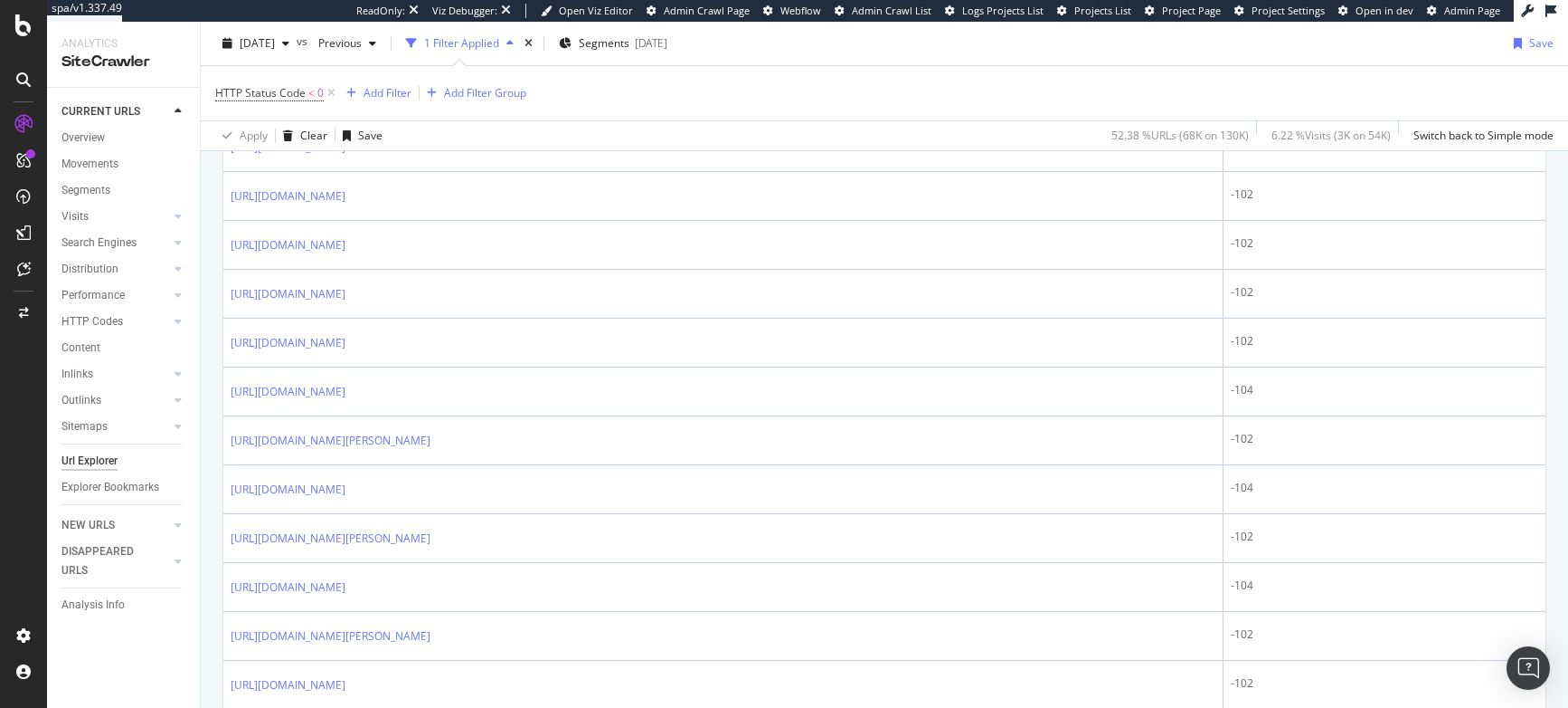
scroll to position [543, 0]
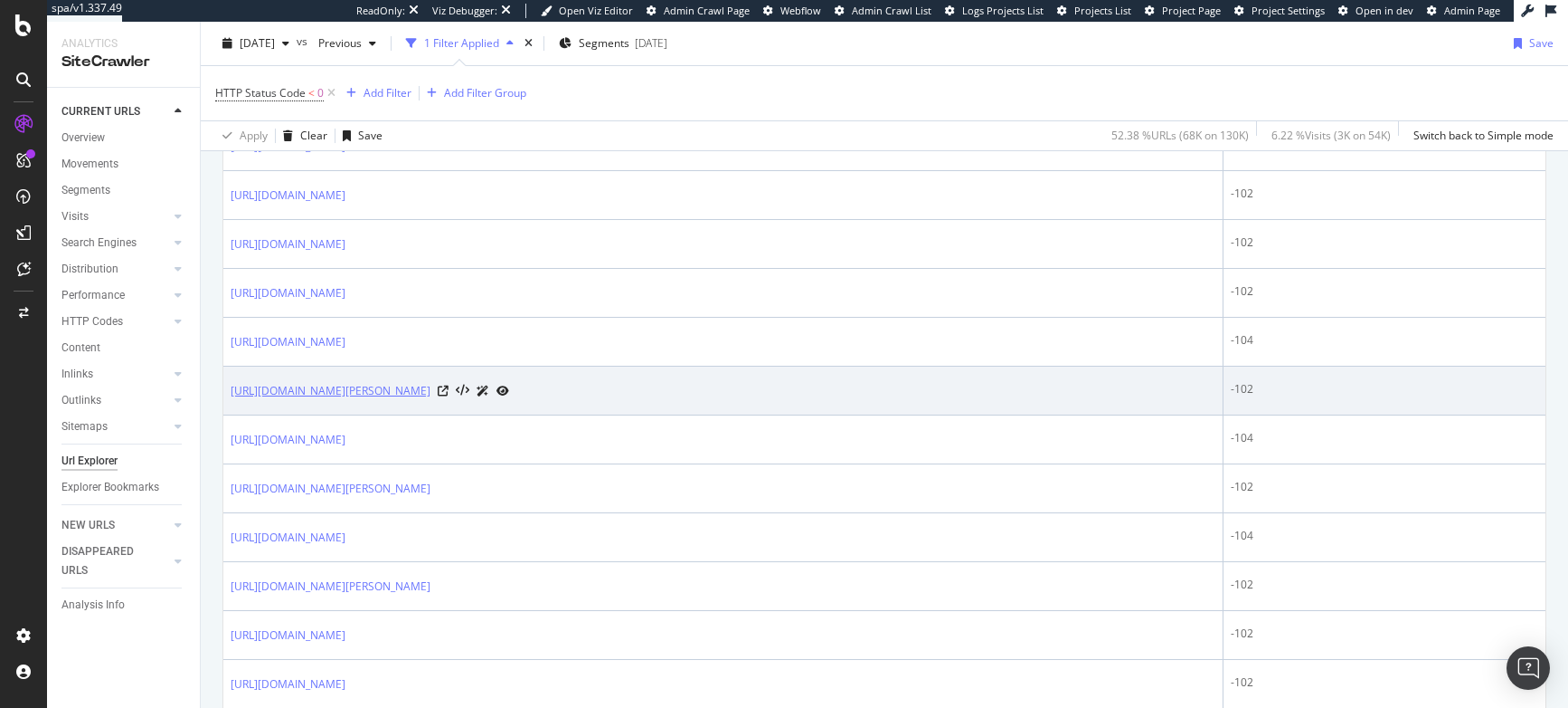
drag, startPoint x: 217, startPoint y: 385, endPoint x: 487, endPoint y: 387, distance: 270.0
click at [508, 398] on td "[URL][DOMAIN_NAME][PERSON_NAME]" at bounding box center [723, 391] width 1001 height 49
copy link "[URL][DOMAIN_NAME][PERSON_NAME]"
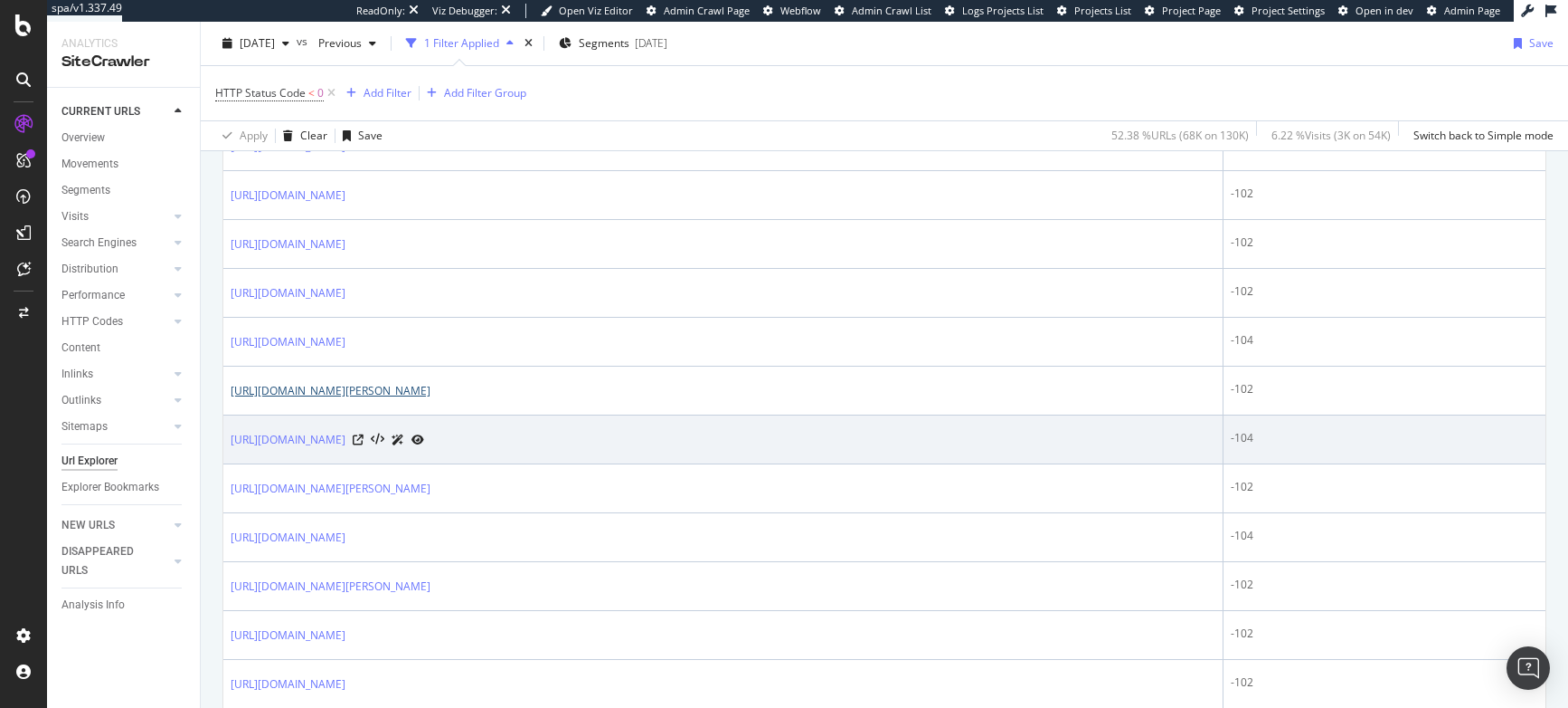
scroll to position [1765, 0]
copy link "[URL][DOMAIN_NAME]"
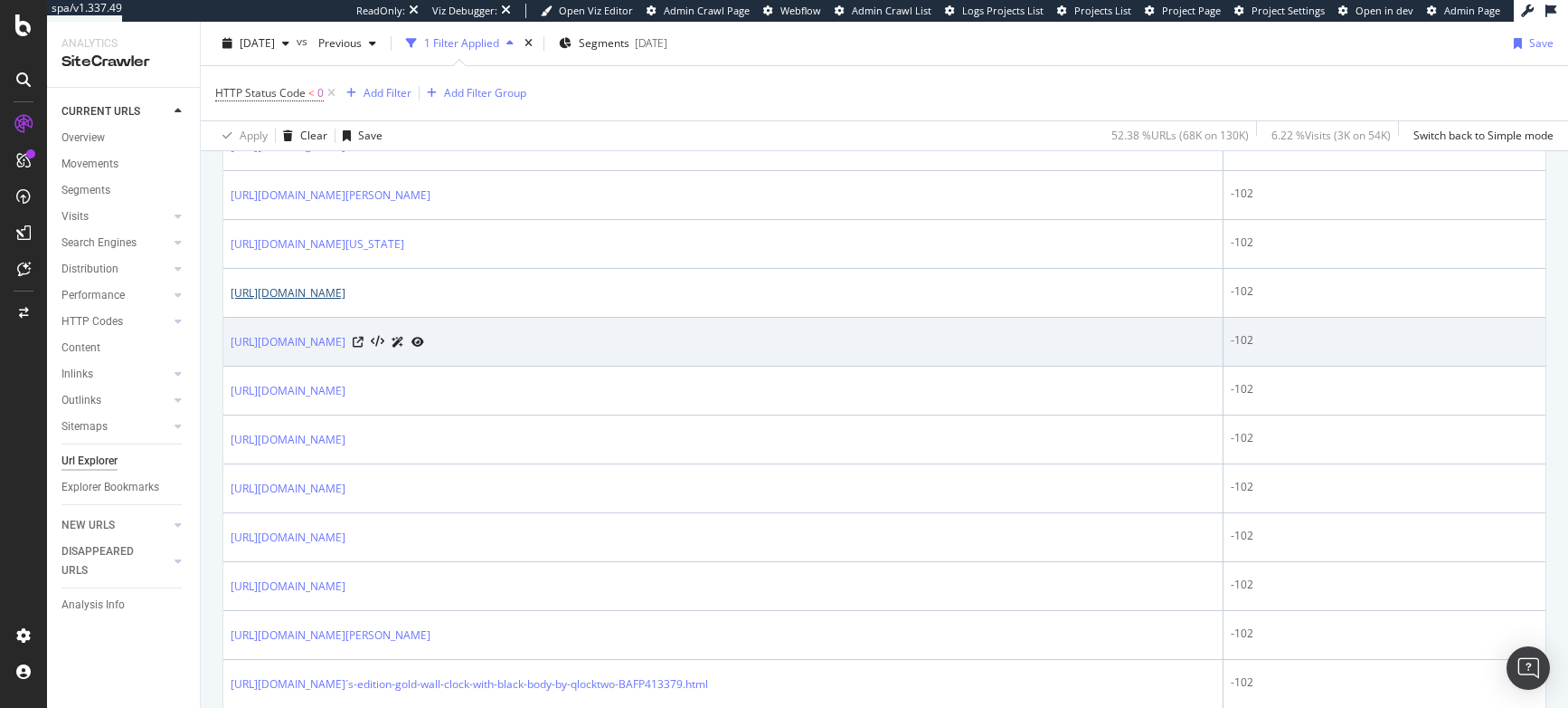
scroll to position [2318, 0]
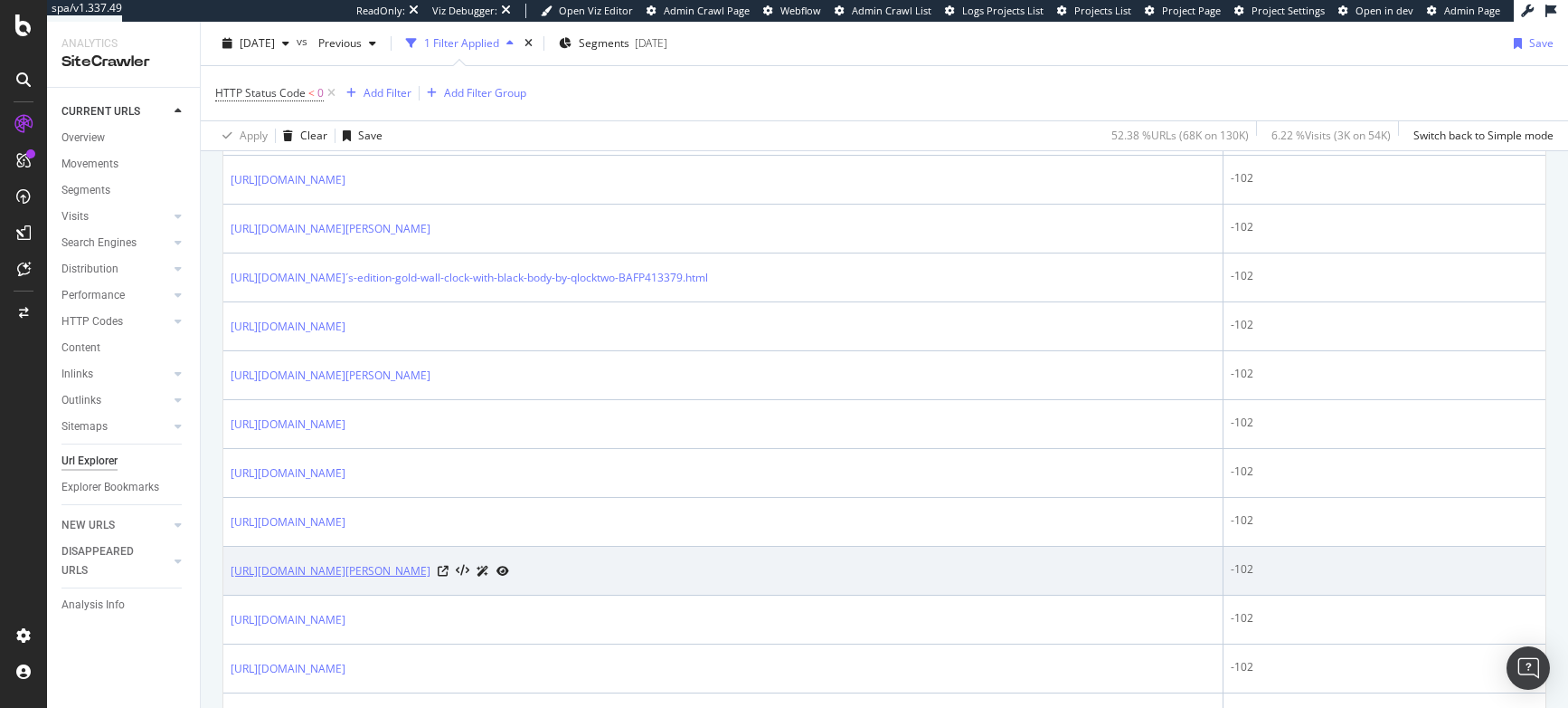
copy link "[URL][DOMAIN_NAME][PERSON_NAME]"
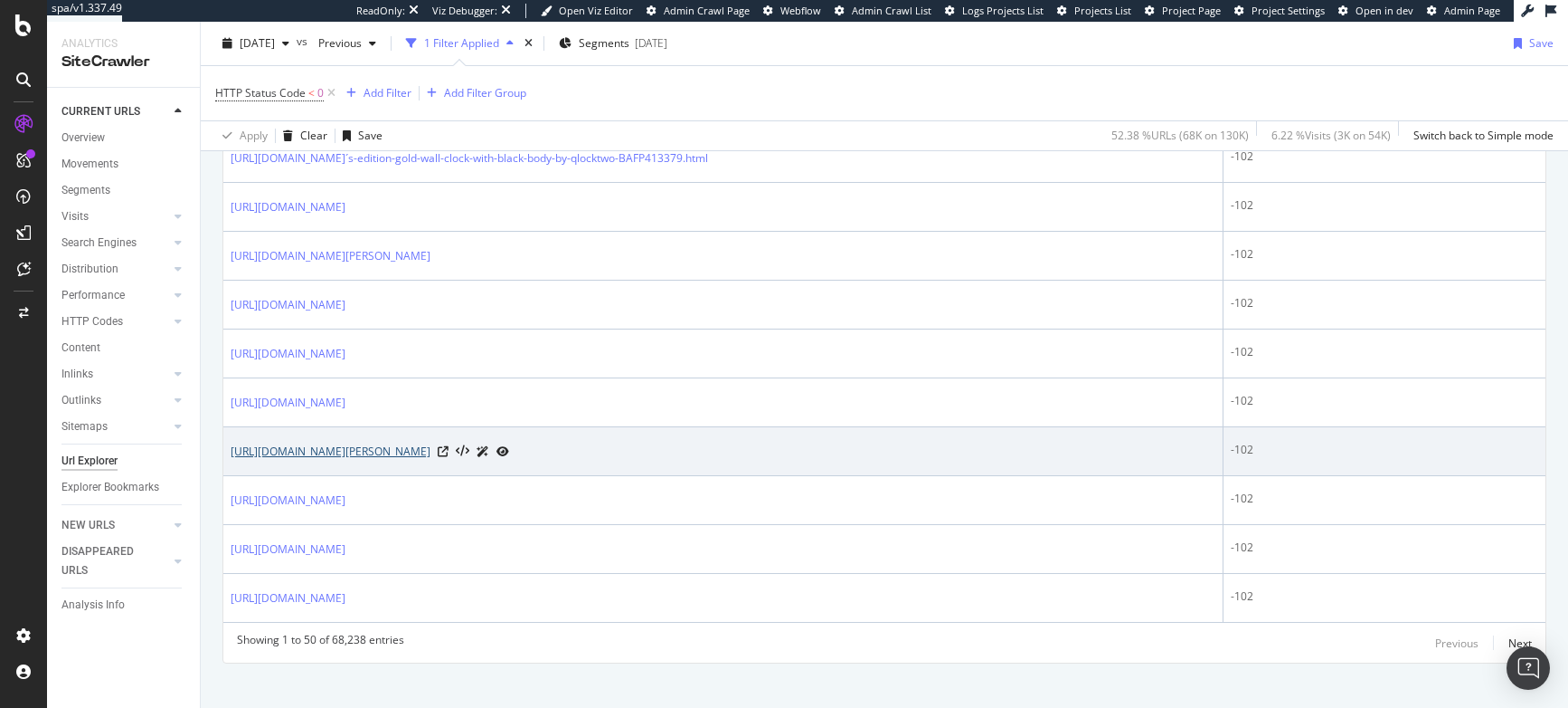
scroll to position [2439, 0]
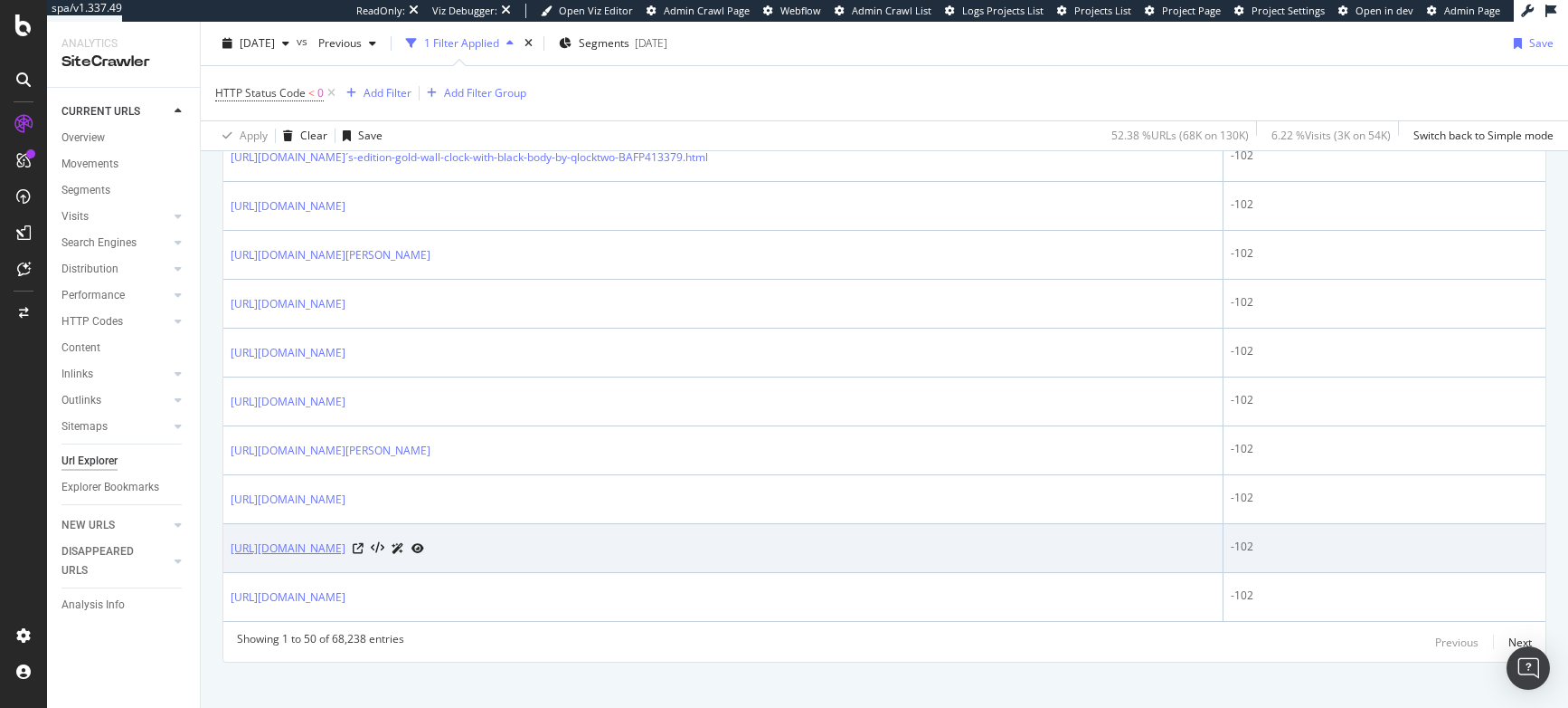
copy link "[URL][DOMAIN_NAME]"
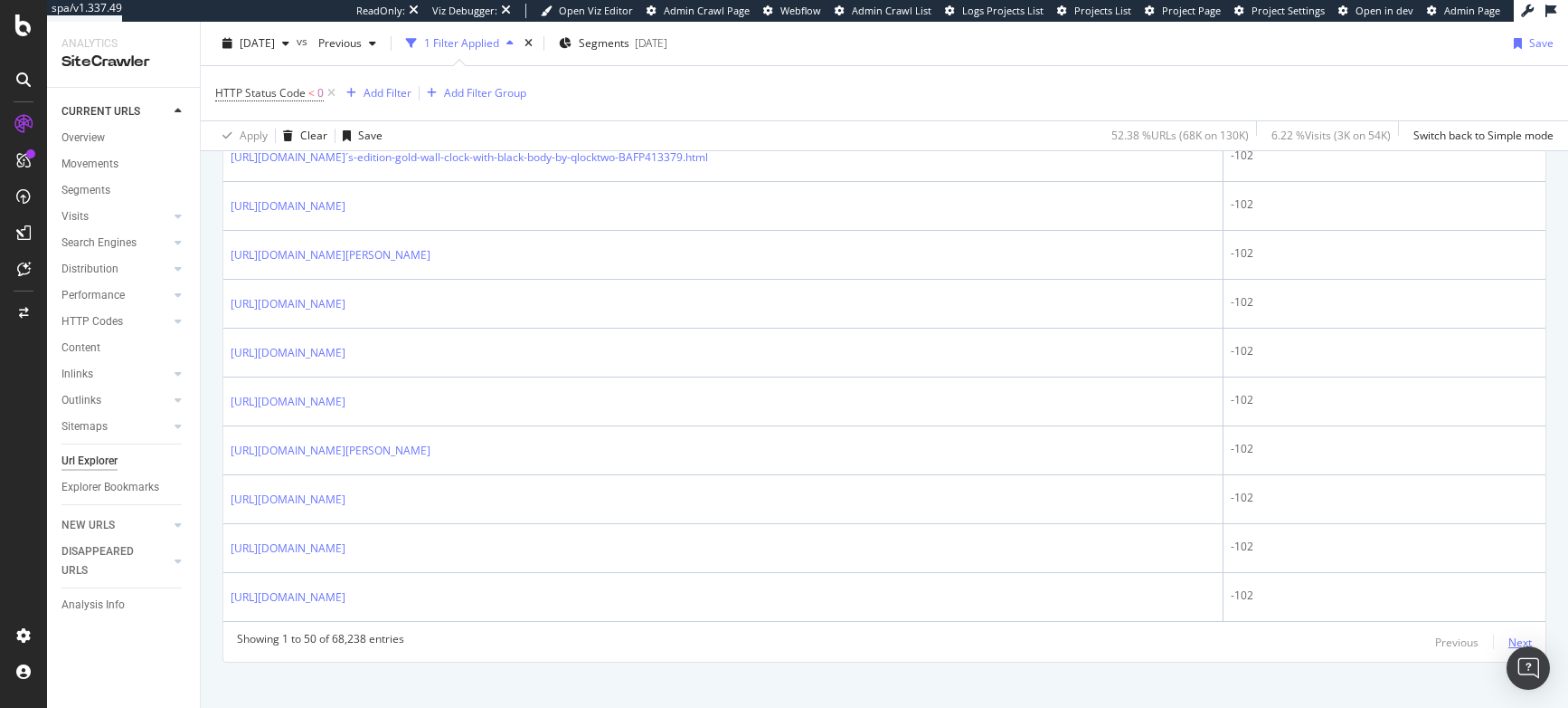
click at [1517, 634] on div "Next" at bounding box center [1521, 642] width 24 height 16
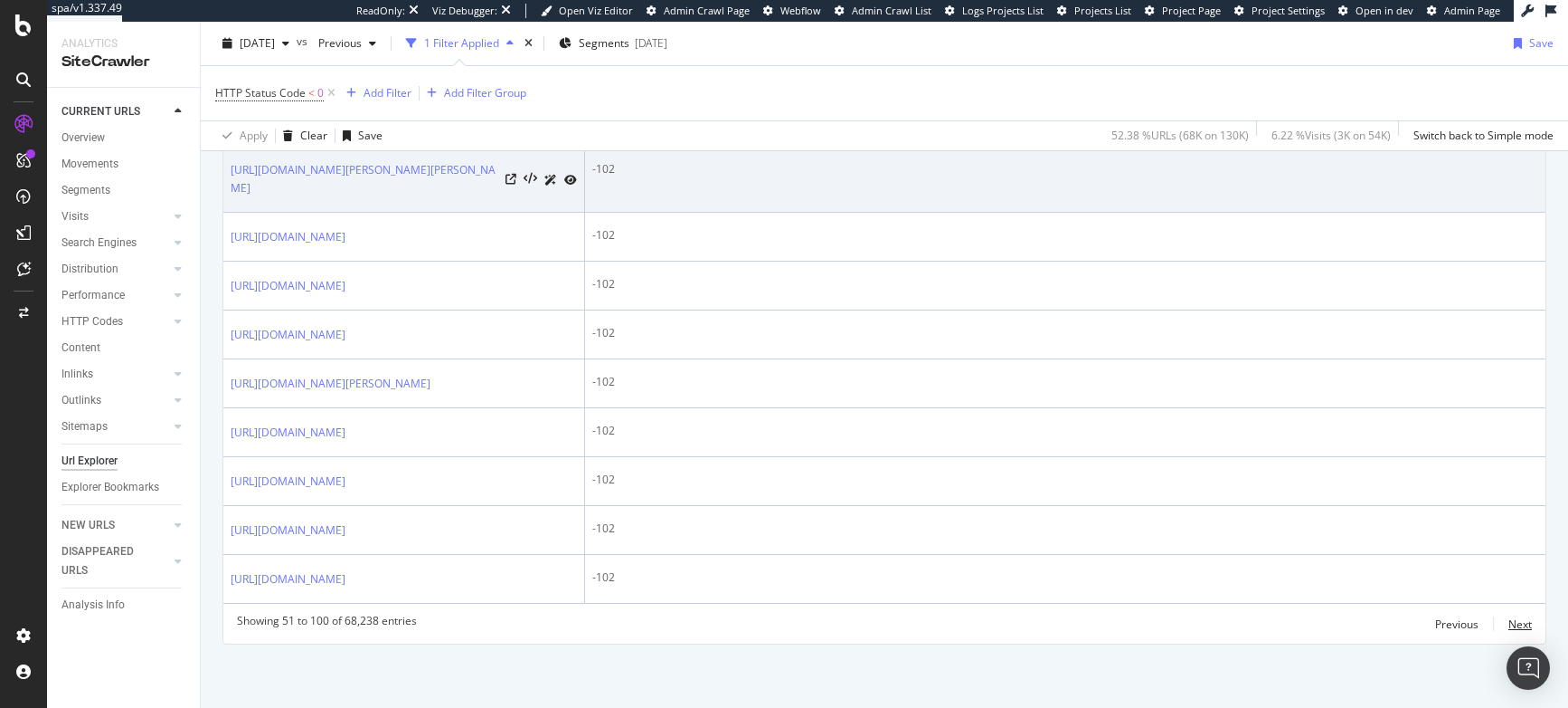
scroll to position [3265, 0]
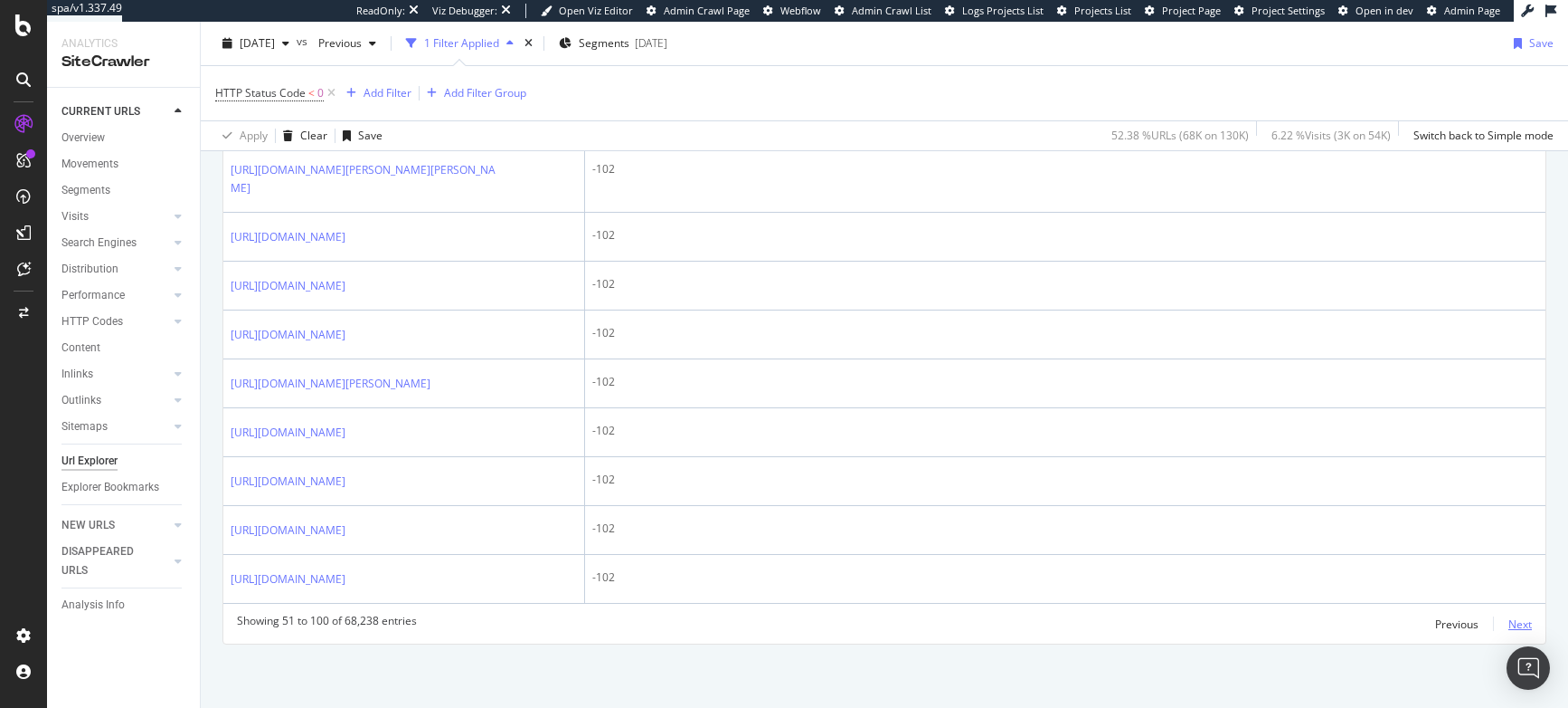
click at [1512, 622] on div "Next" at bounding box center [1521, 625] width 24 height 16
